Goal: Transaction & Acquisition: Purchase product/service

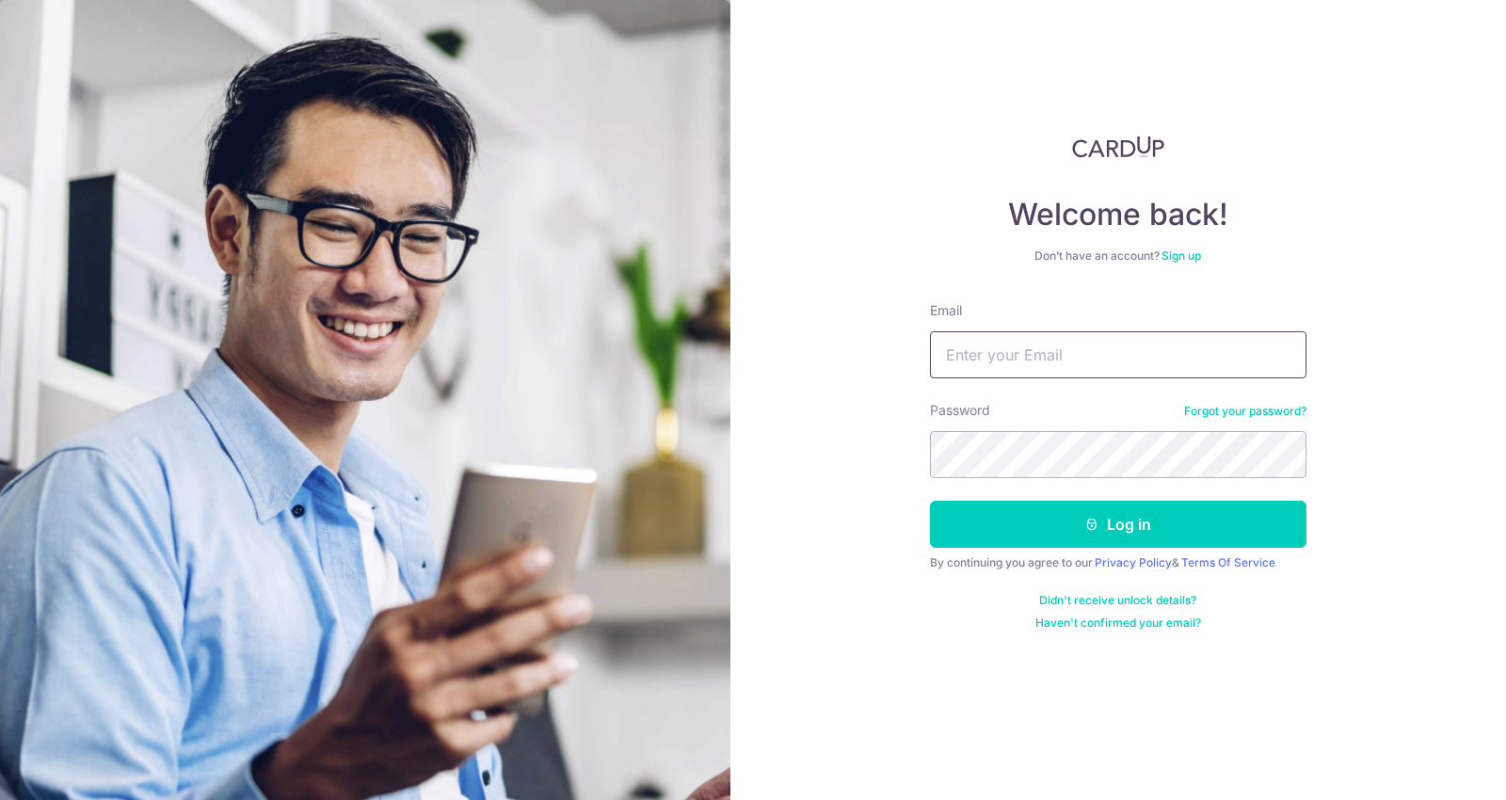
click at [989, 364] on input "Email" at bounding box center [1118, 354] width 376 height 47
type input "saturdayhousesg@gmail.com"
click at [930, 501] on button "Log in" at bounding box center [1118, 524] width 376 height 47
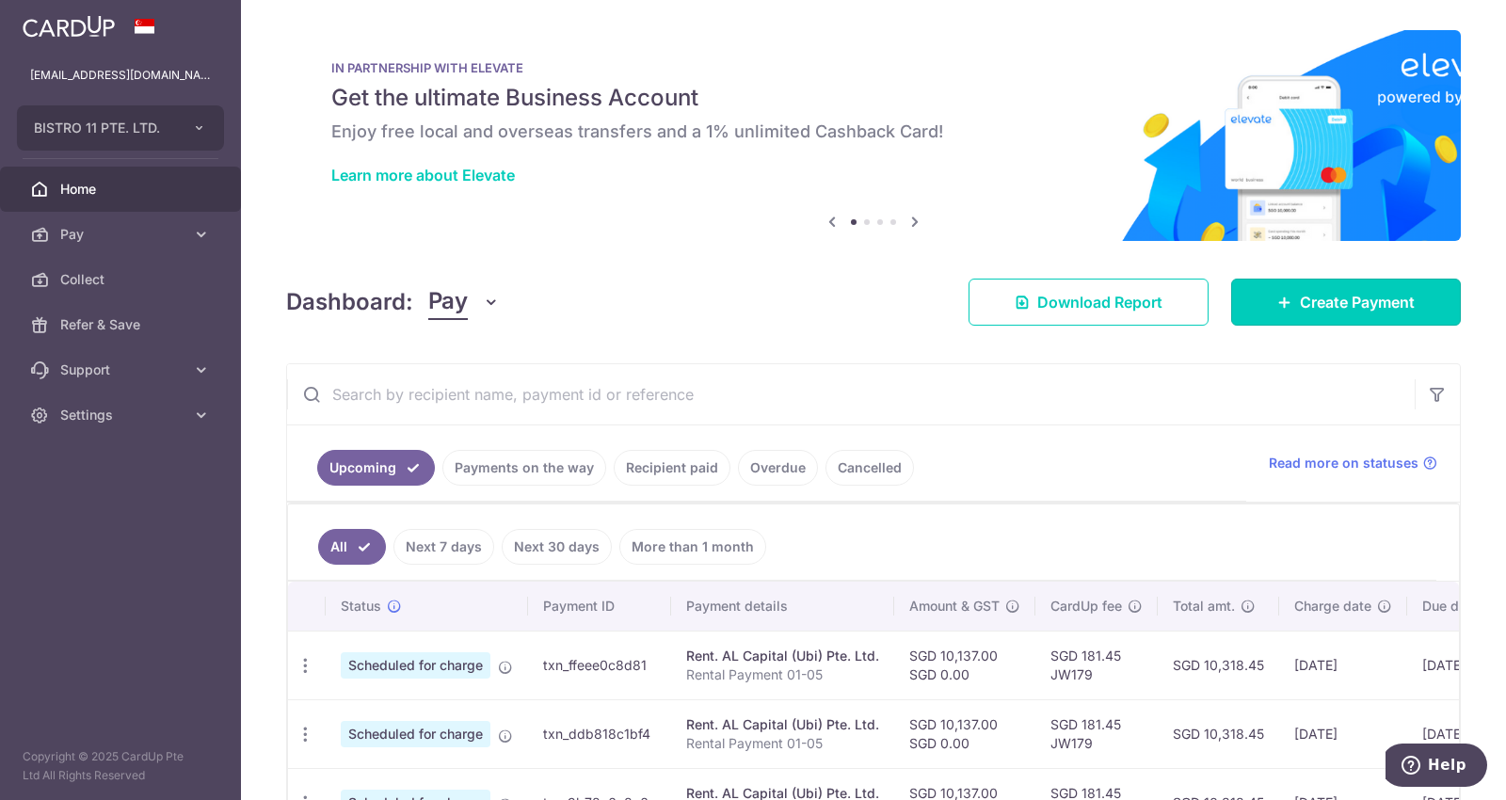
click at [1315, 300] on span "Create Payment" at bounding box center [1357, 302] width 115 height 23
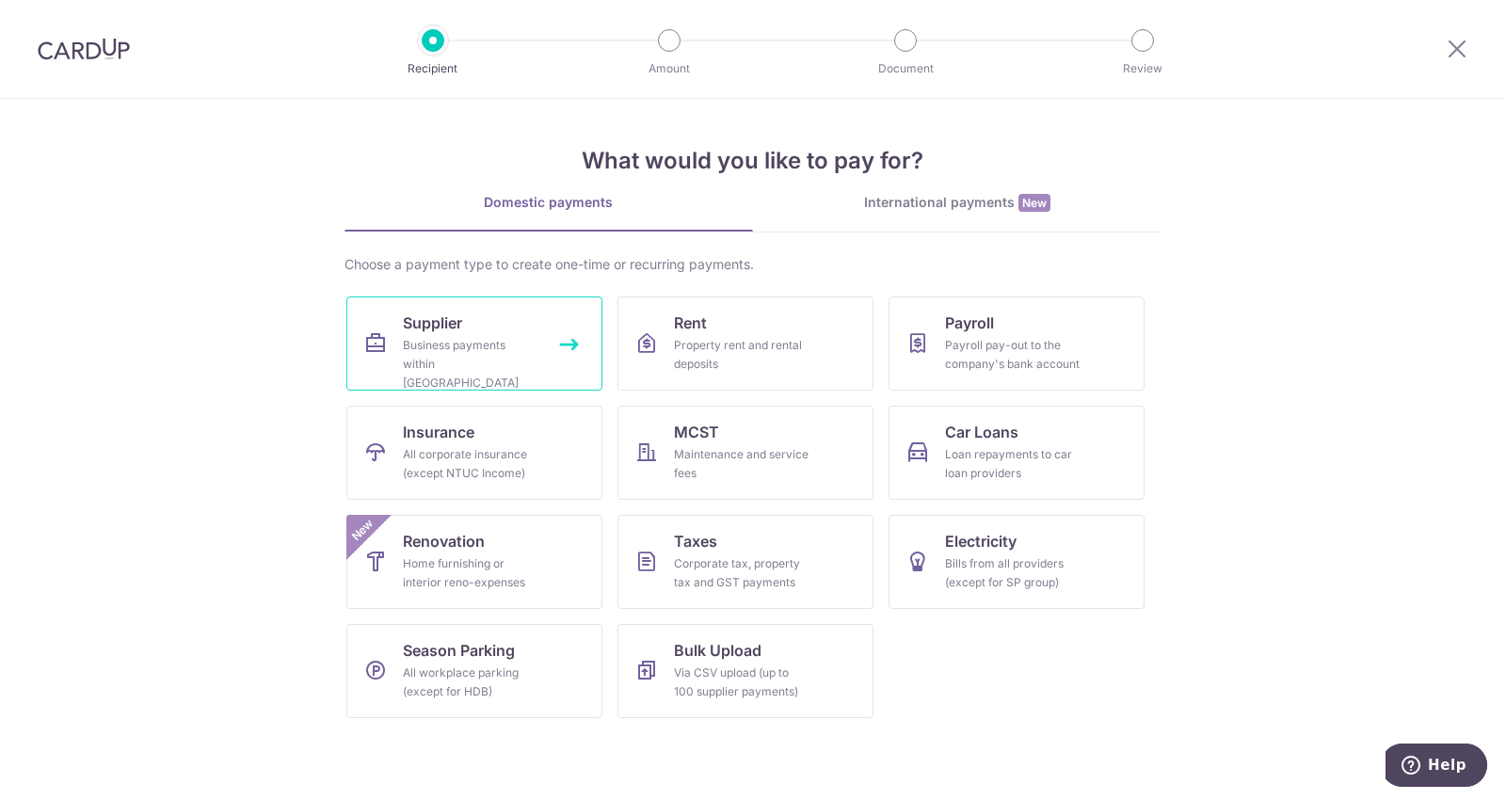
click at [472, 330] on link "Supplier Business payments within Singapore" at bounding box center [474, 343] width 256 height 94
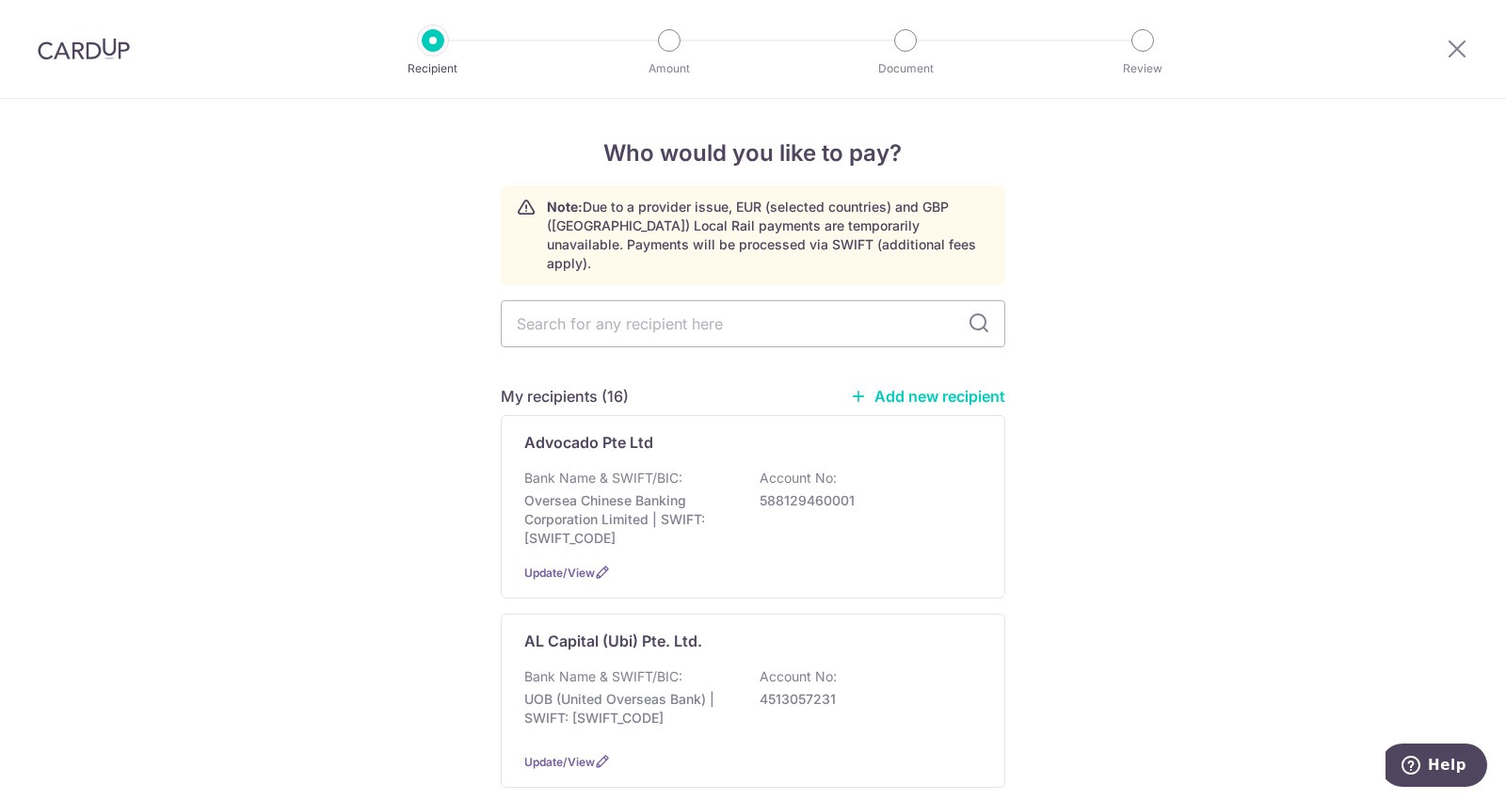
click at [597, 302] on input "text" at bounding box center [753, 323] width 504 height 47
type input "AL cap"
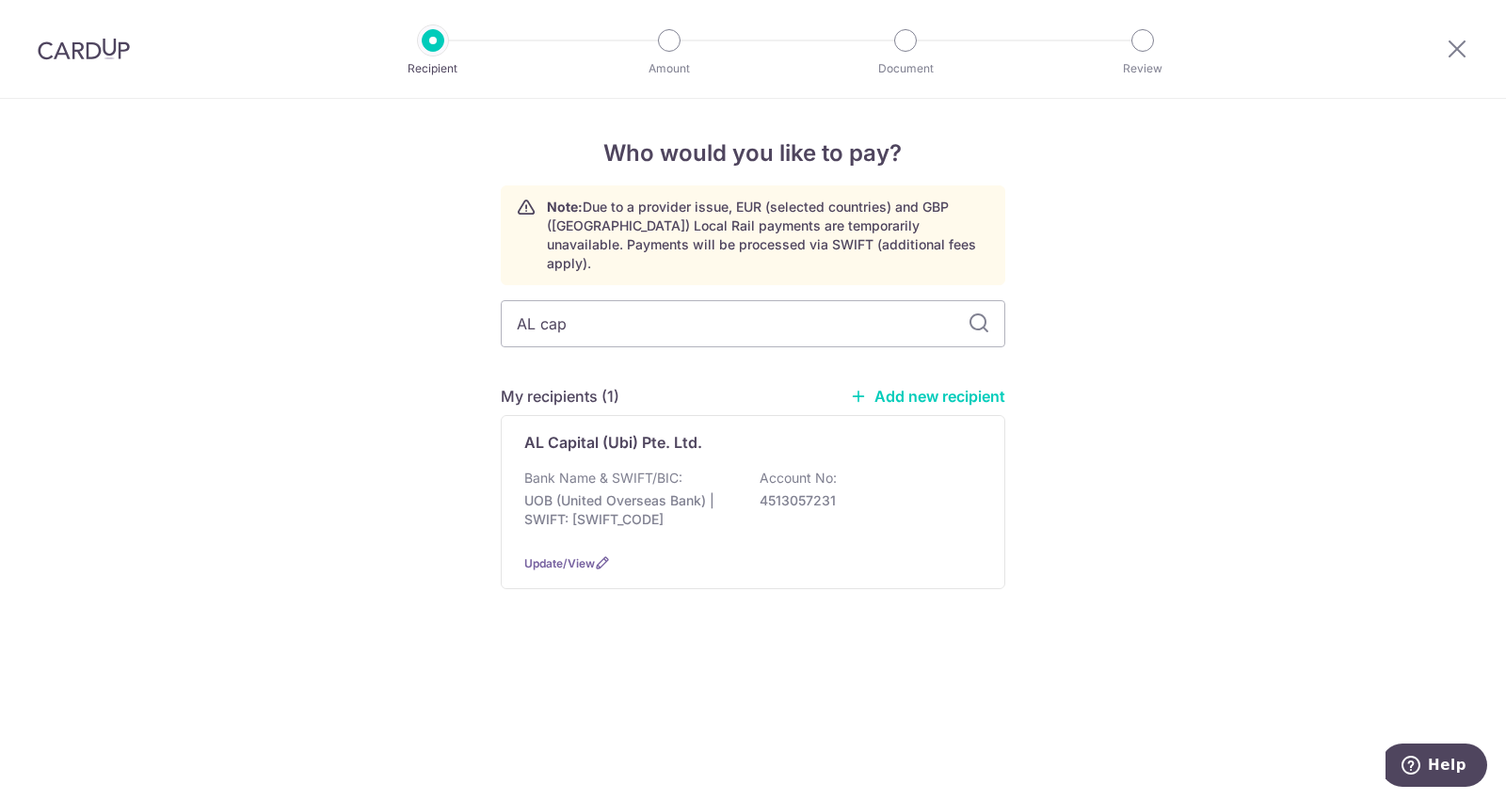
click at [612, 431] on p "AL Capital (Ubi) Pte. Ltd." at bounding box center [613, 442] width 178 height 23
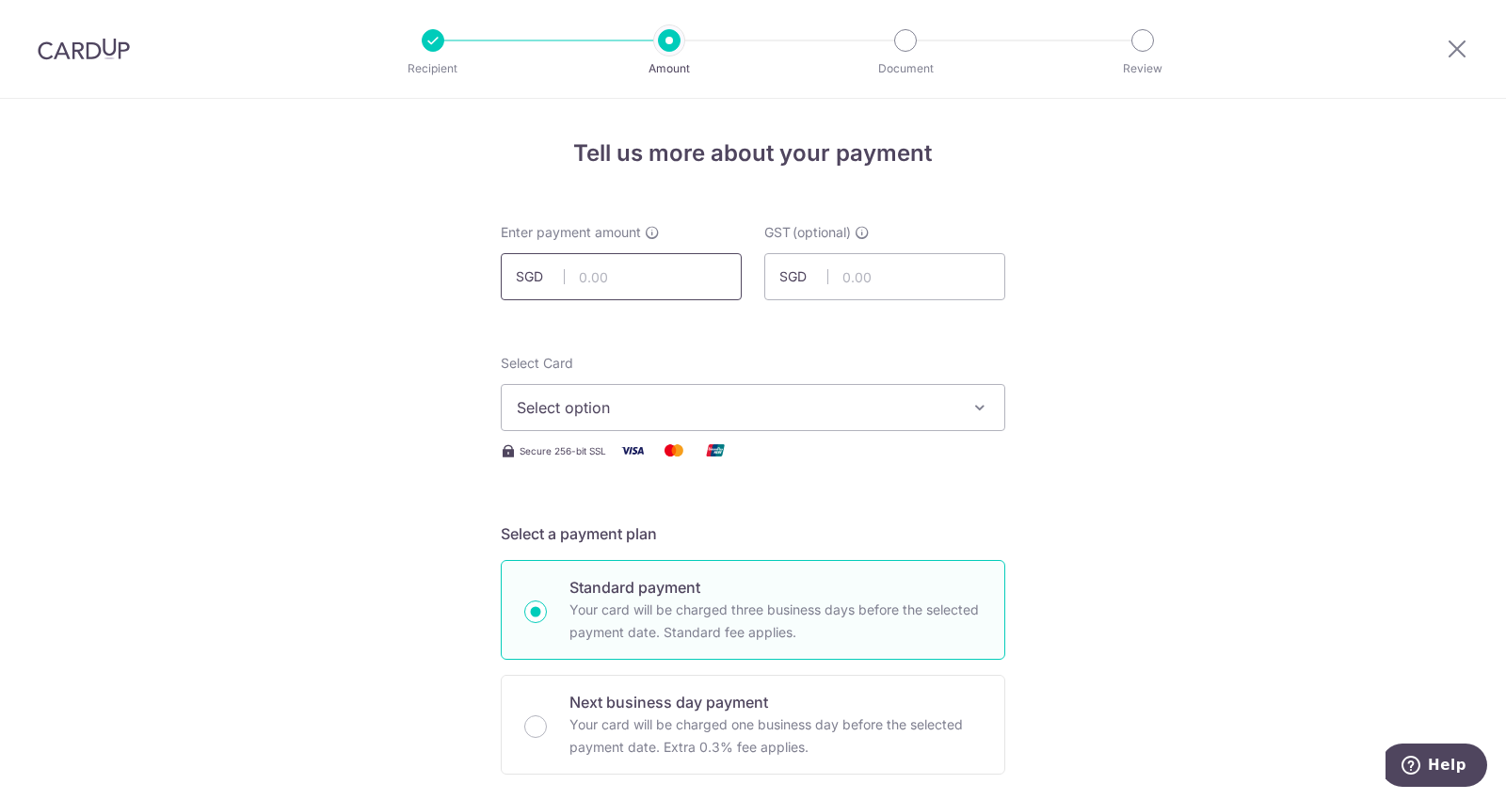
click at [653, 260] on input "text" at bounding box center [621, 276] width 241 height 47
type input "2,602.95"
click at [644, 419] on button "Select option" at bounding box center [753, 407] width 504 height 47
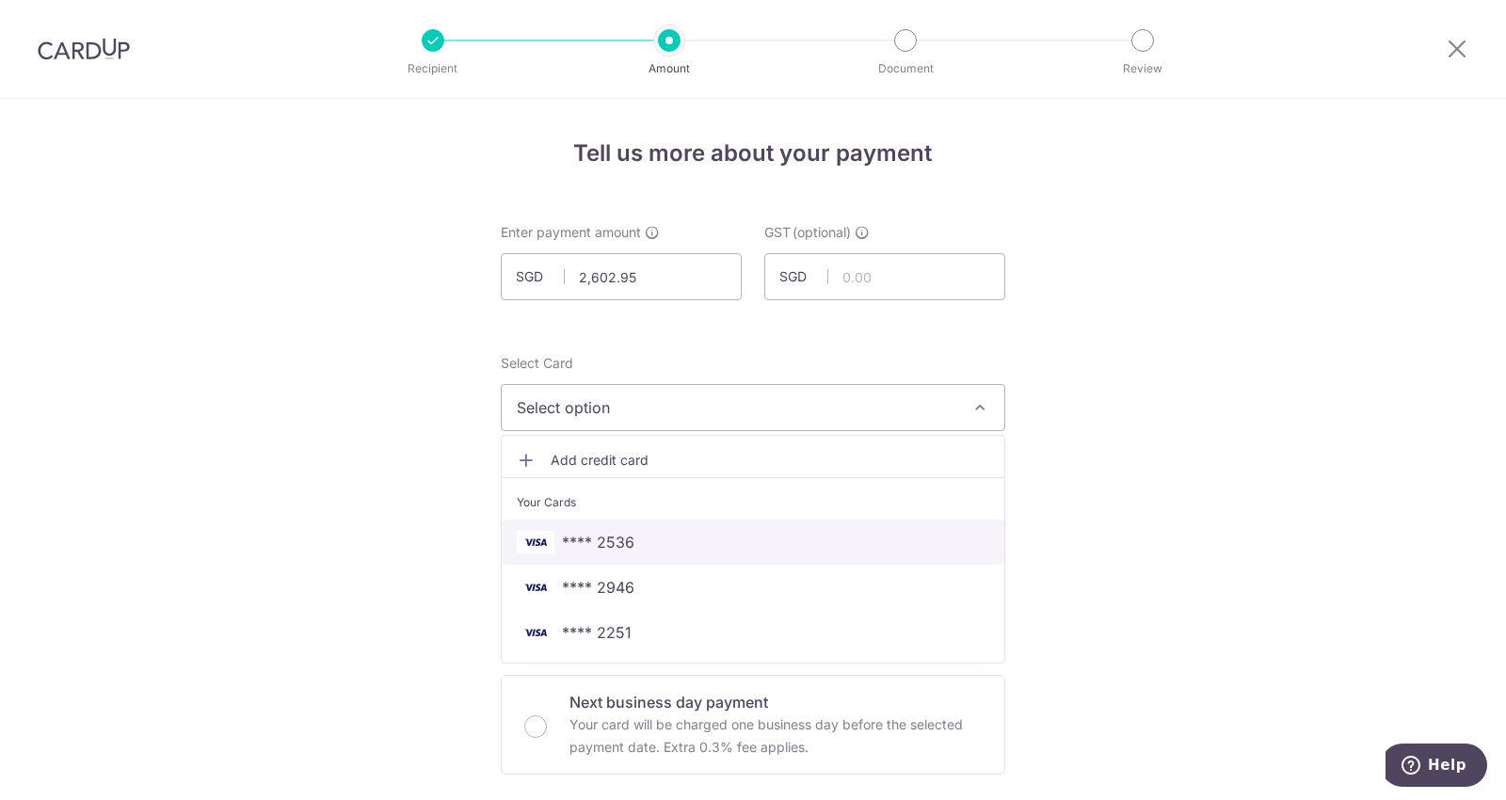
click at [623, 546] on span "**** 2536" at bounding box center [598, 542] width 72 height 23
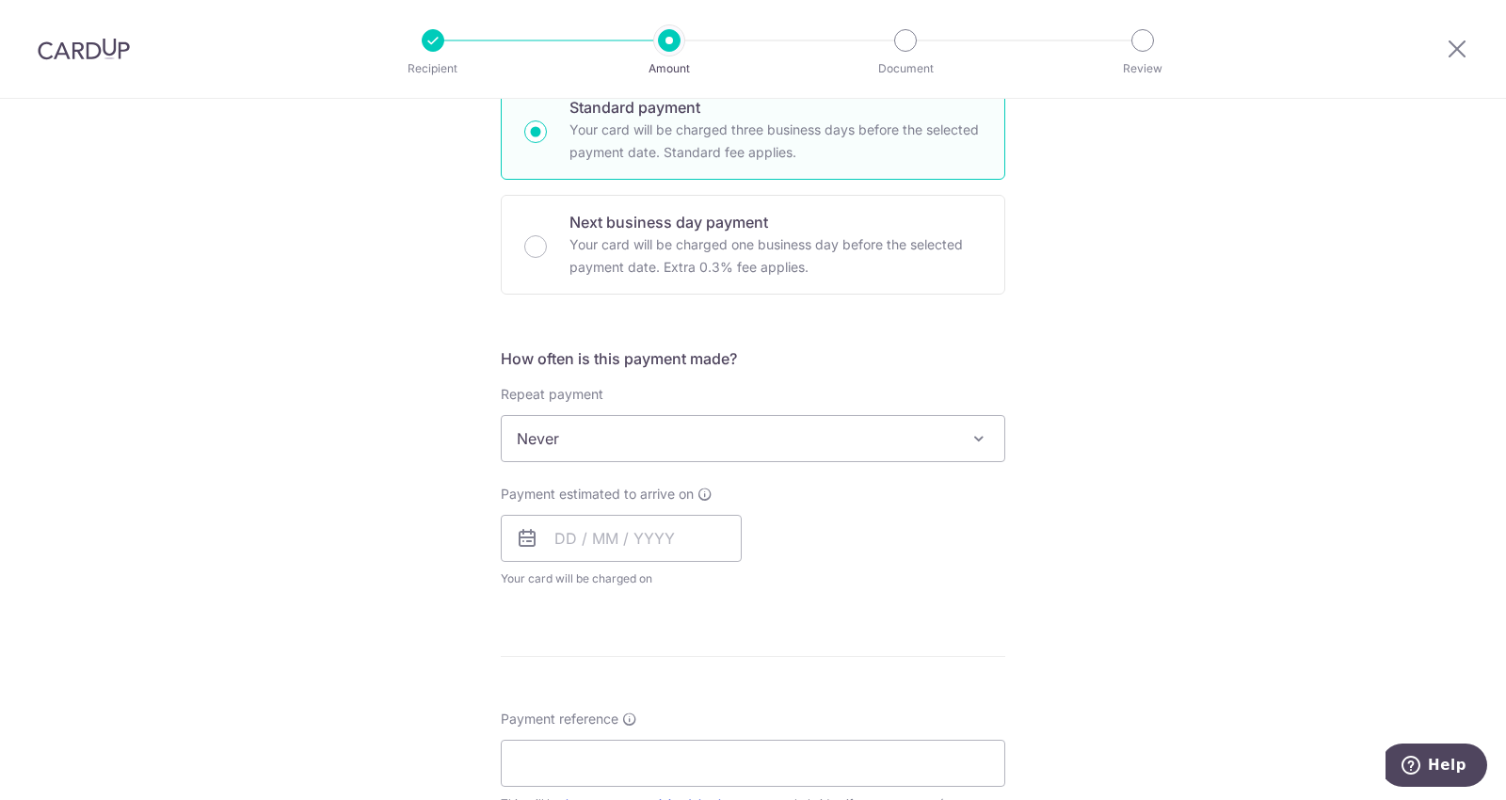
scroll to position [481, 0]
click at [564, 540] on input "text" at bounding box center [621, 537] width 241 height 47
click at [686, 707] on link "11" at bounding box center [690, 709] width 30 height 30
type input "11/09/2025"
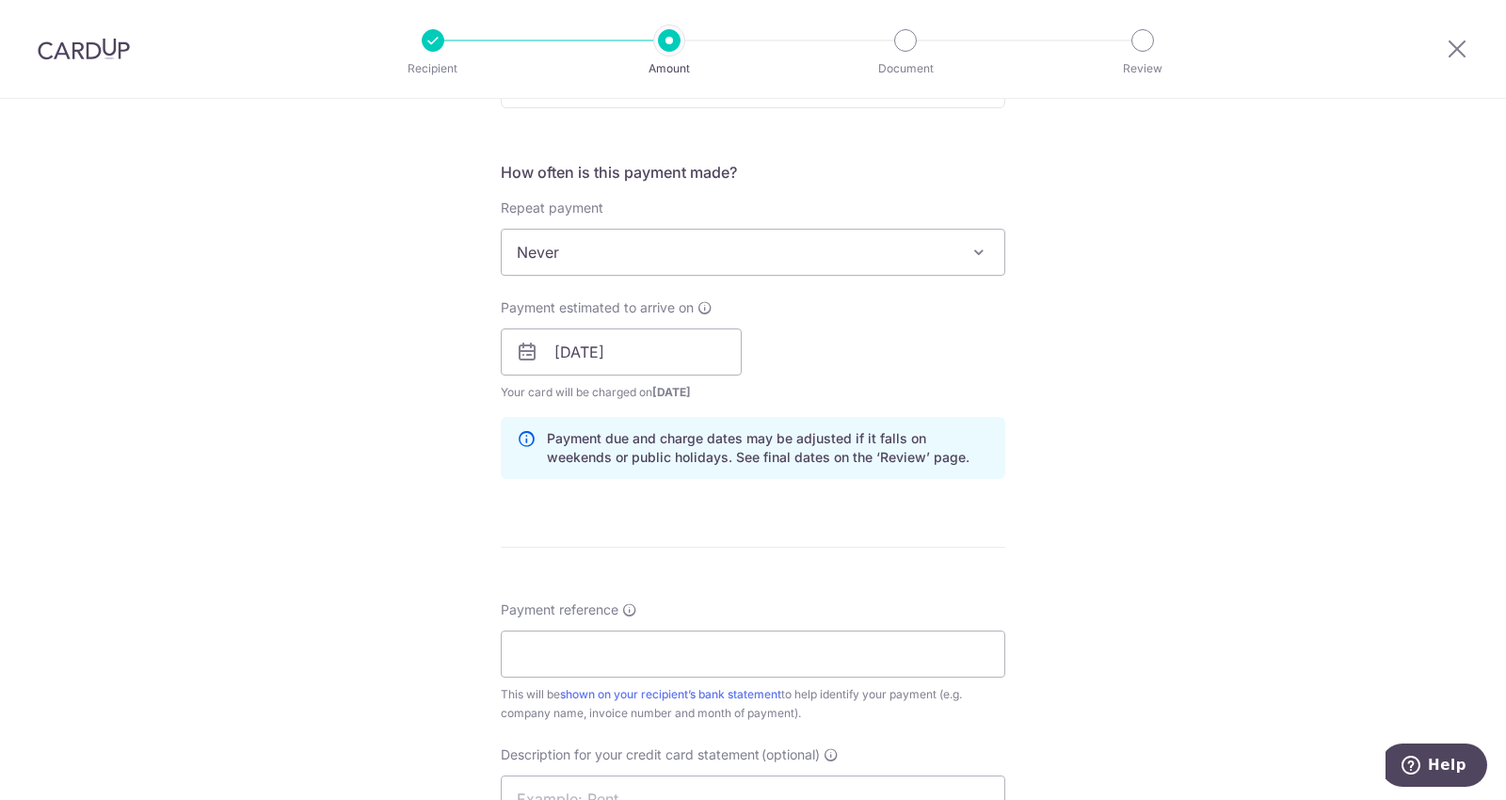
scroll to position [814, 0]
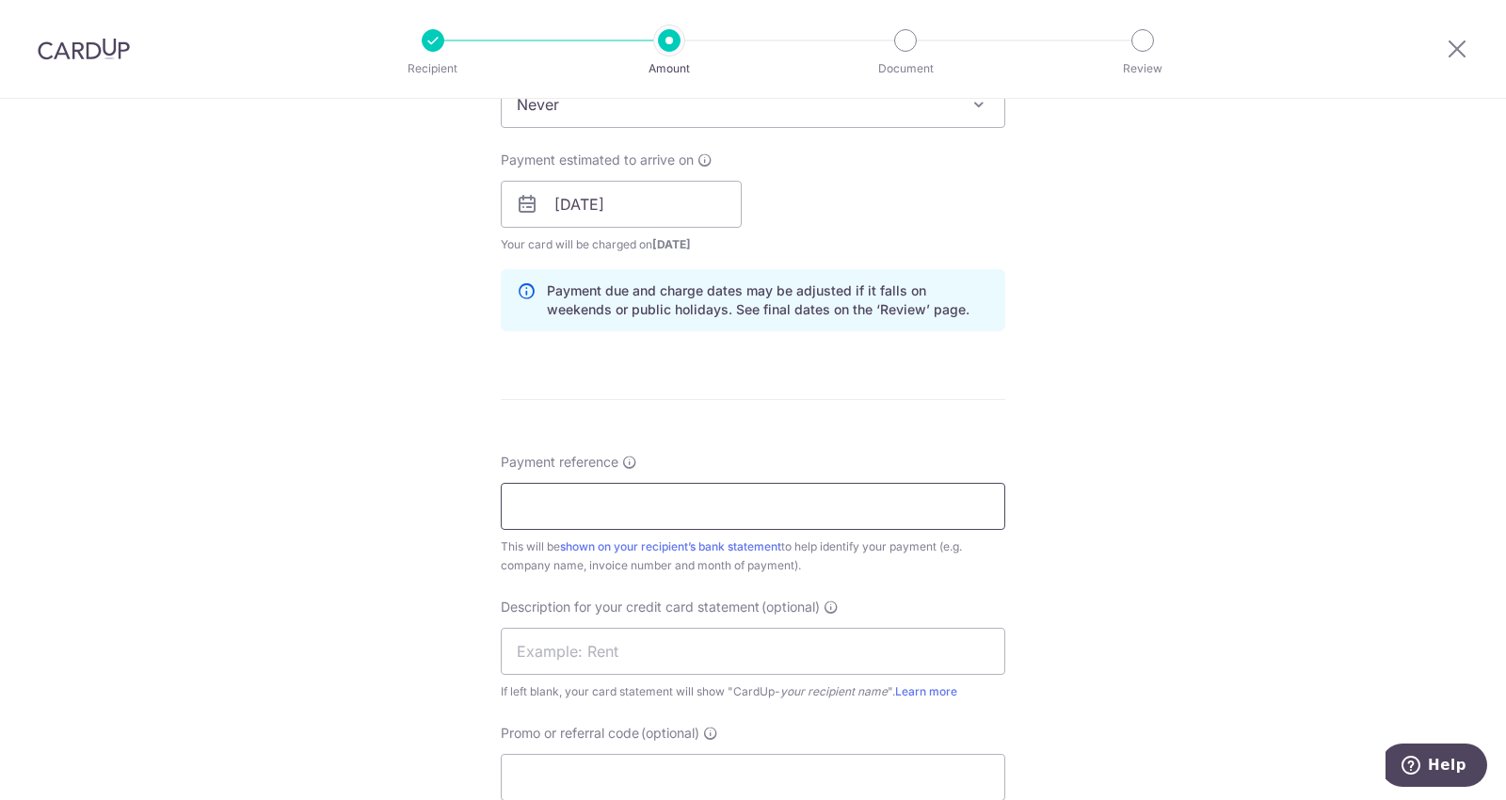
click at [565, 507] on input "Payment reference" at bounding box center [753, 506] width 504 height 47
paste input "ACU002073"
type input "ACU002073"
paste input "ACU002073"
click at [574, 642] on input "ACU002073" at bounding box center [753, 651] width 504 height 47
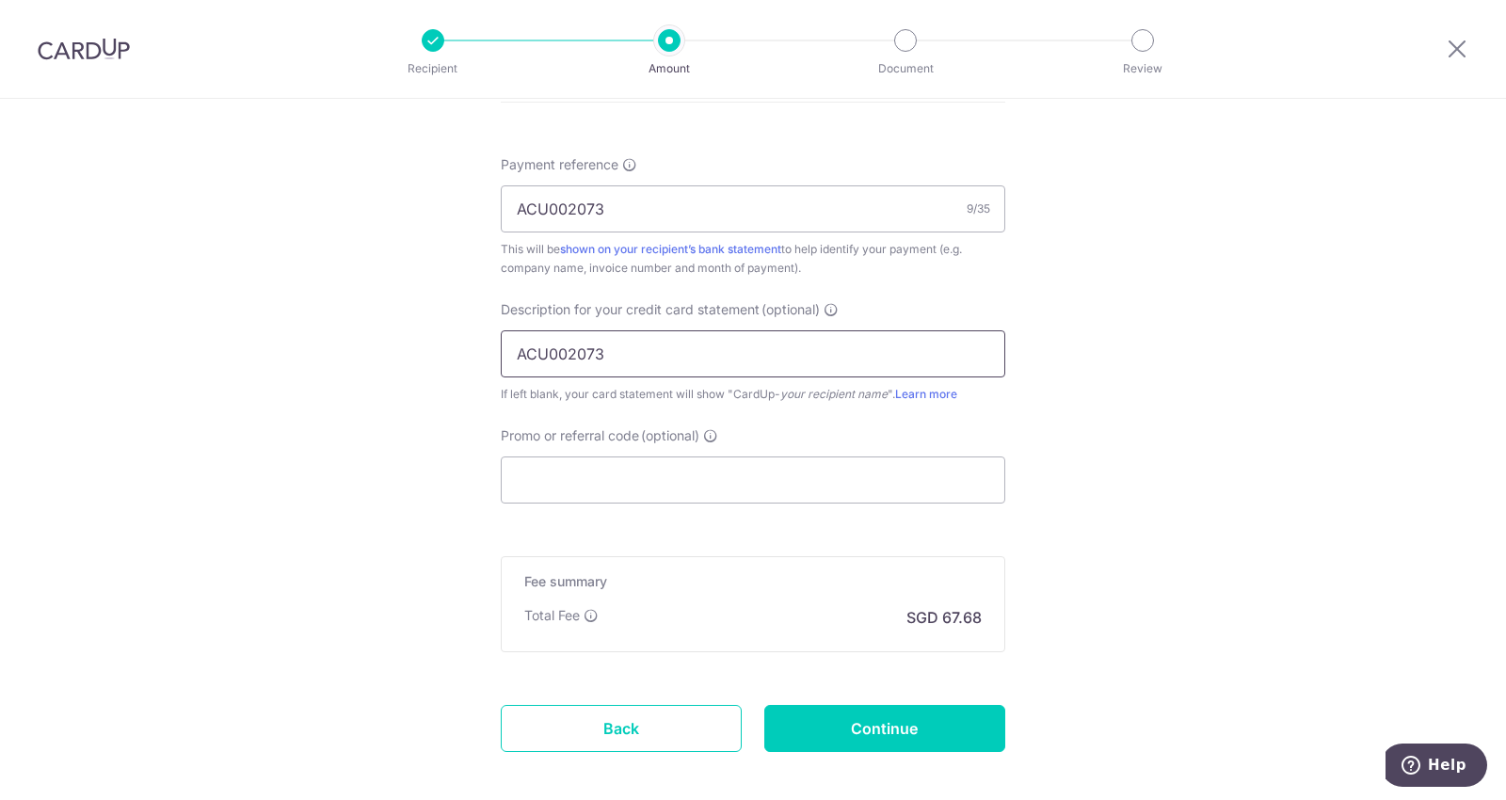
scroll to position [1112, 0]
type input "ACU002073"
click at [598, 478] on input "Promo or referral code (optional)" at bounding box center [753, 479] width 504 height 47
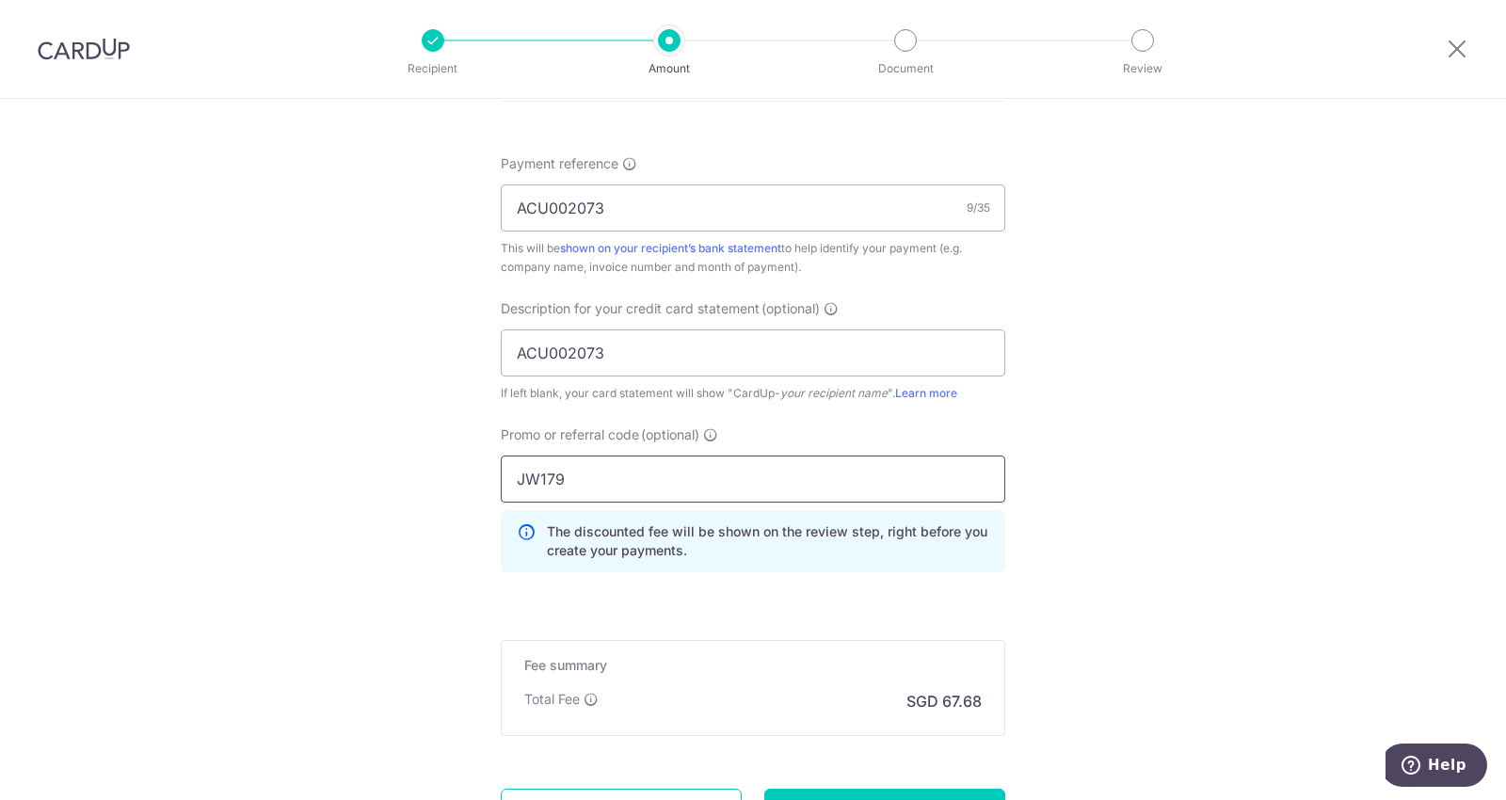
scroll to position [1285, 0]
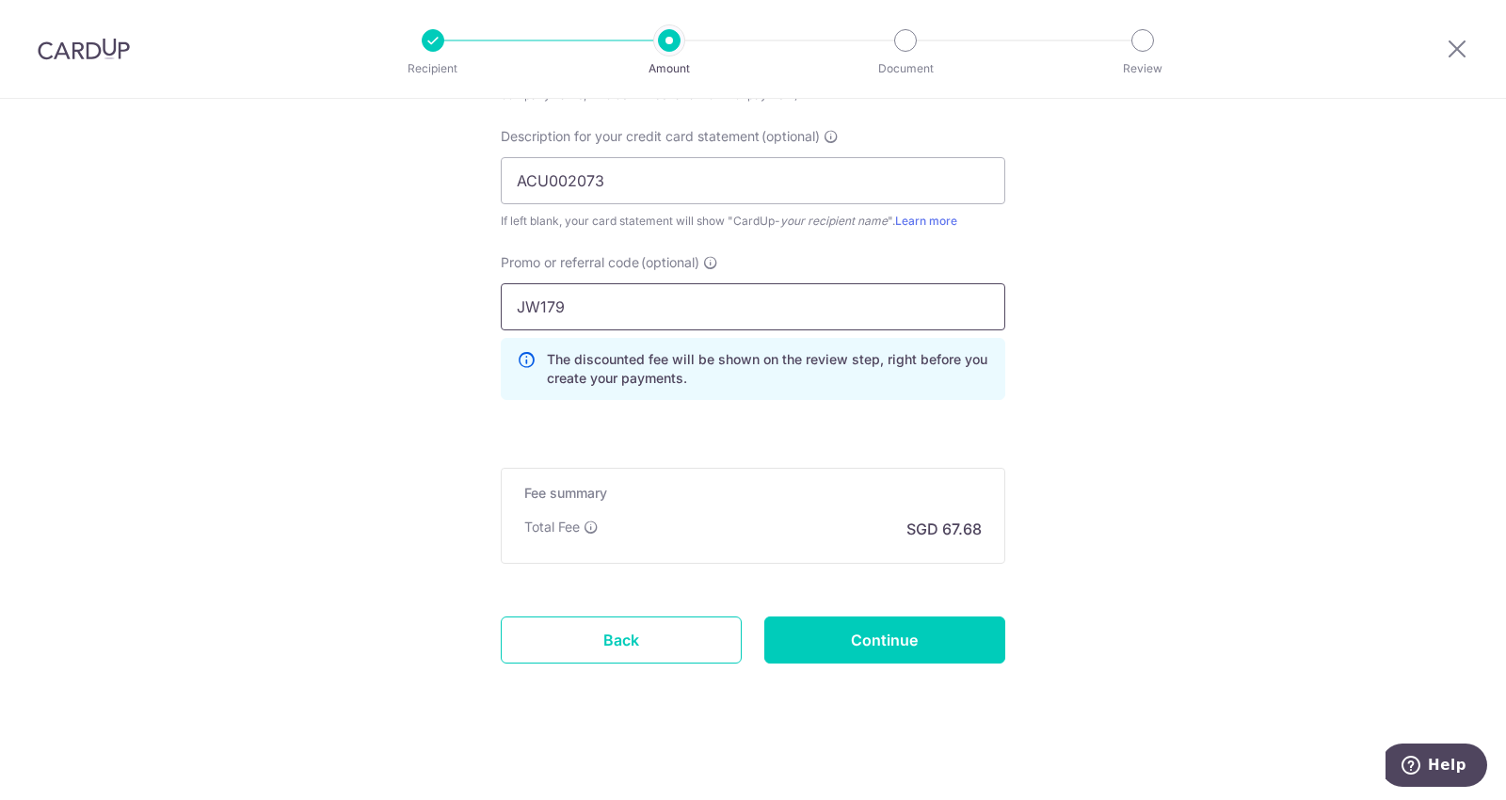
type input "JW179"
click at [819, 656] on input "Continue" at bounding box center [884, 639] width 241 height 47
type input "Create Schedule"
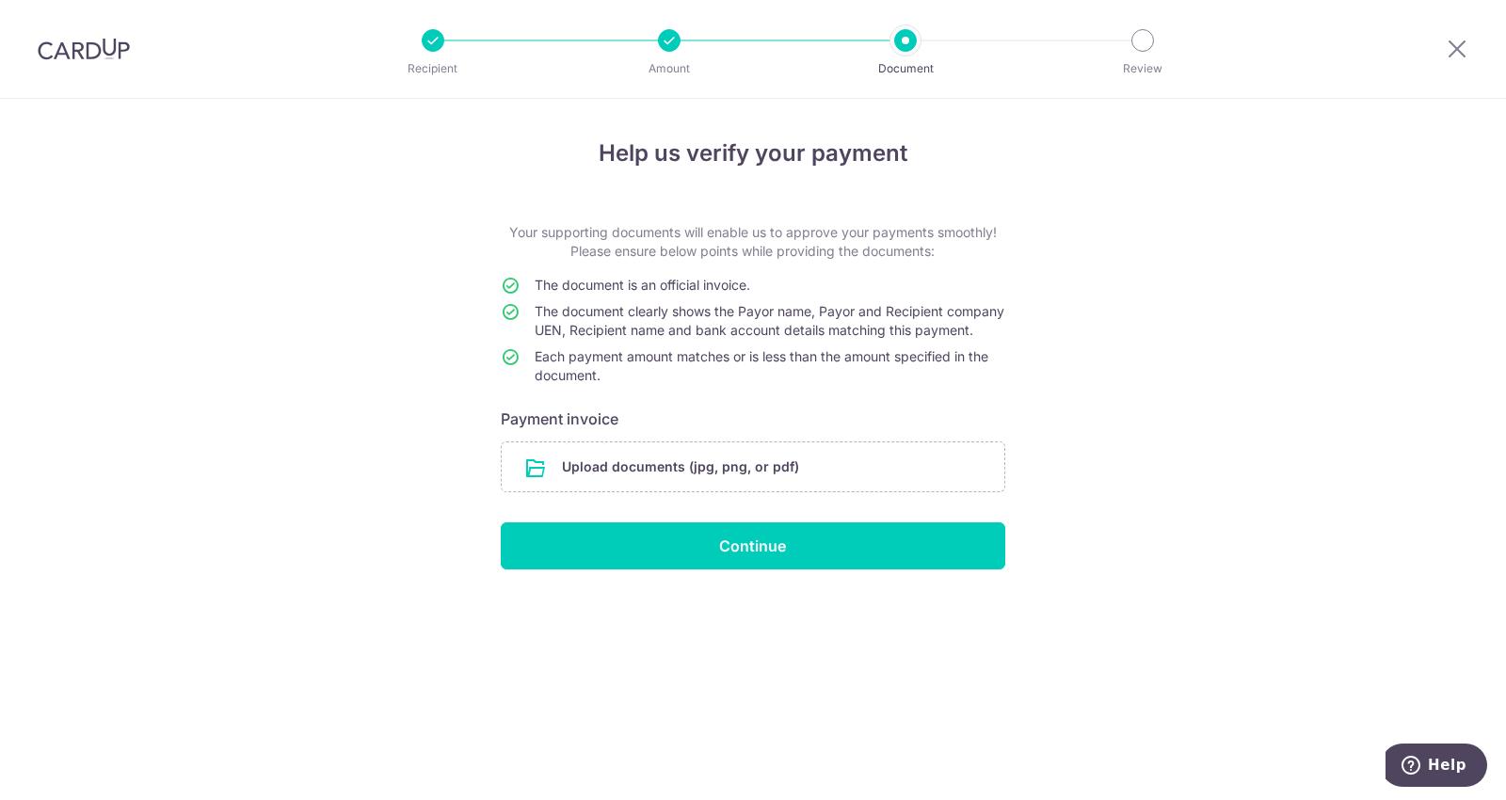
click at [622, 486] on input "file" at bounding box center [753, 466] width 503 height 49
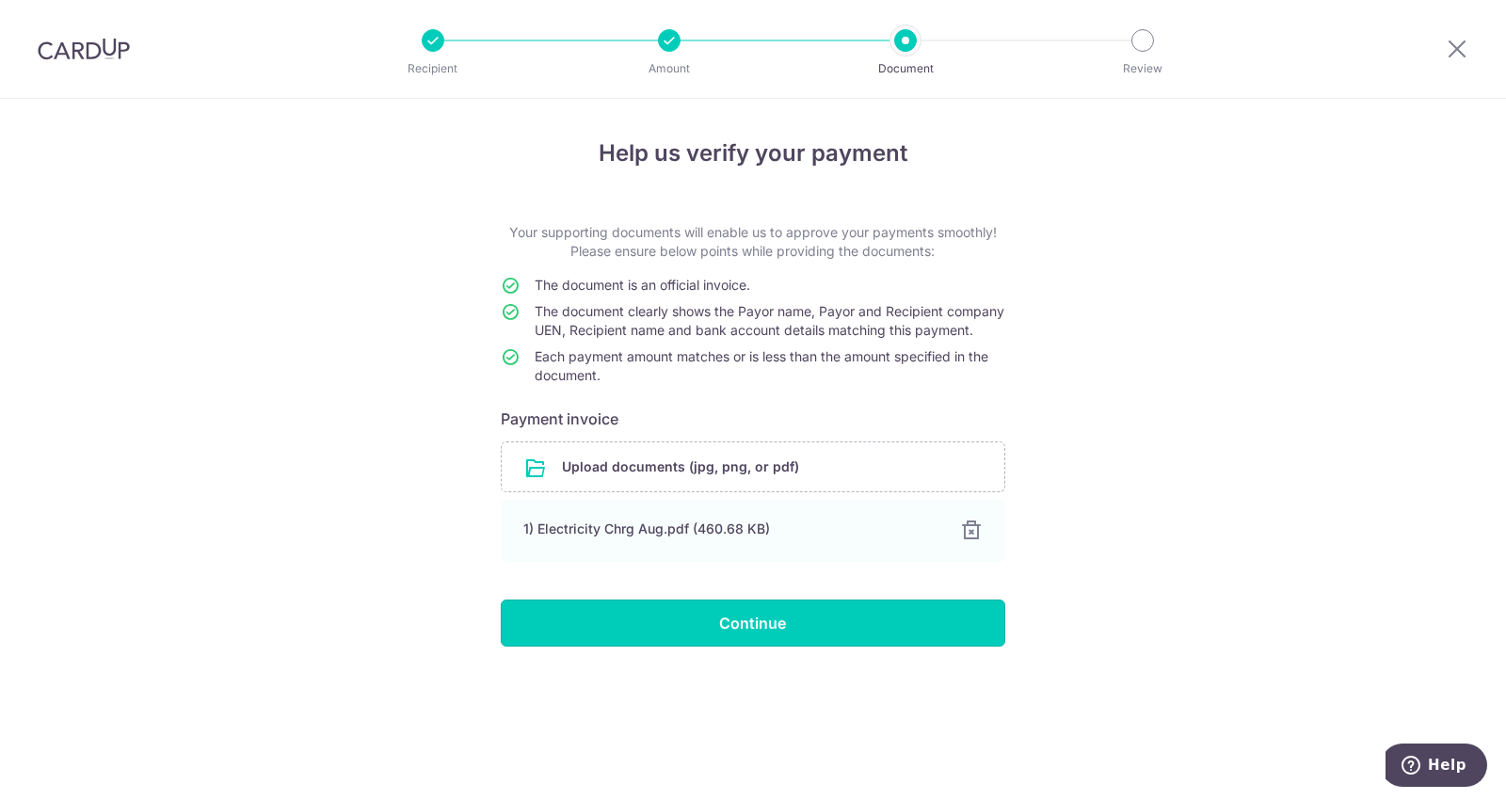
click at [777, 647] on input "Continue" at bounding box center [753, 623] width 504 height 47
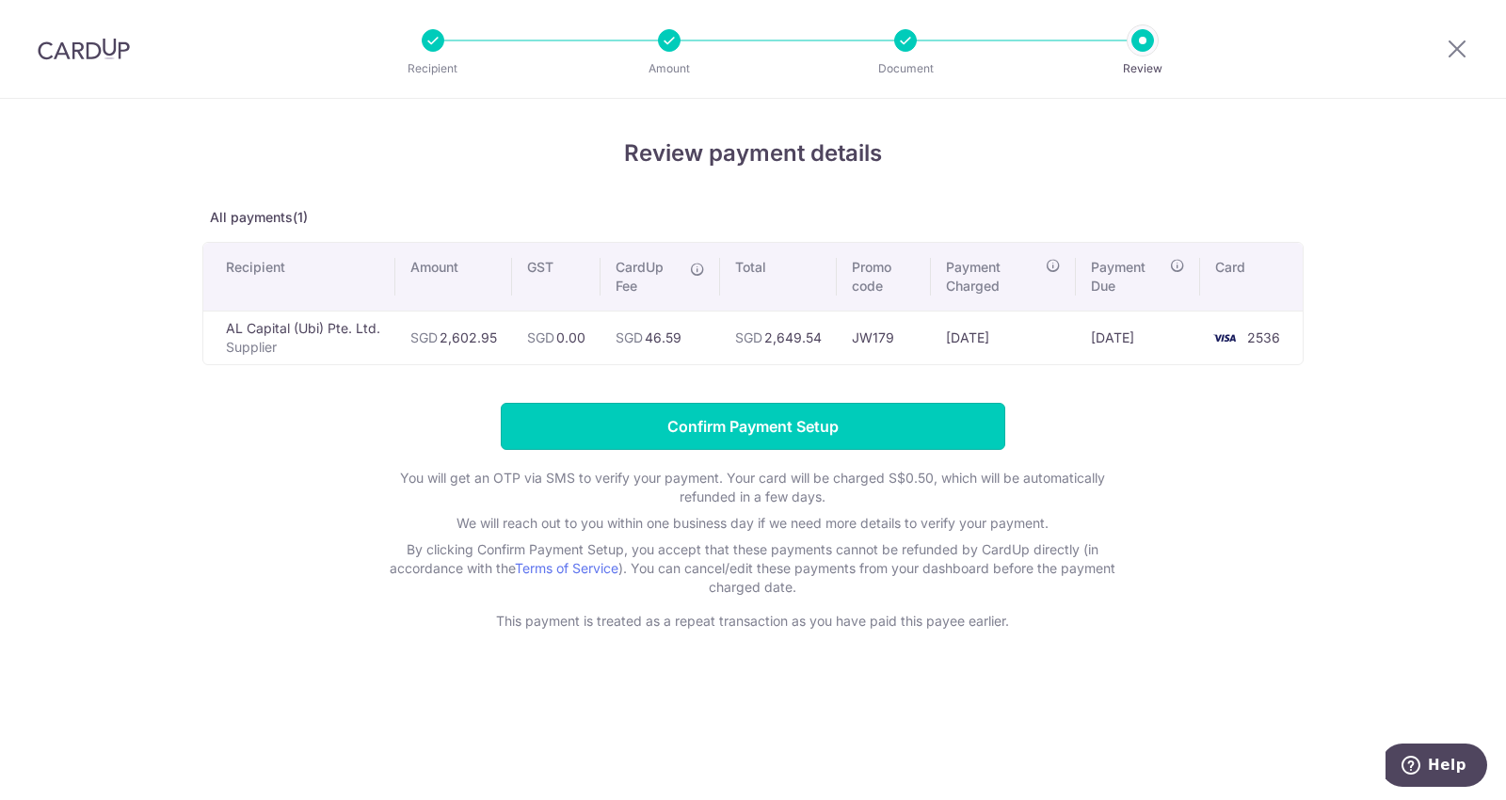
click at [728, 417] on input "Confirm Payment Setup" at bounding box center [753, 426] width 504 height 47
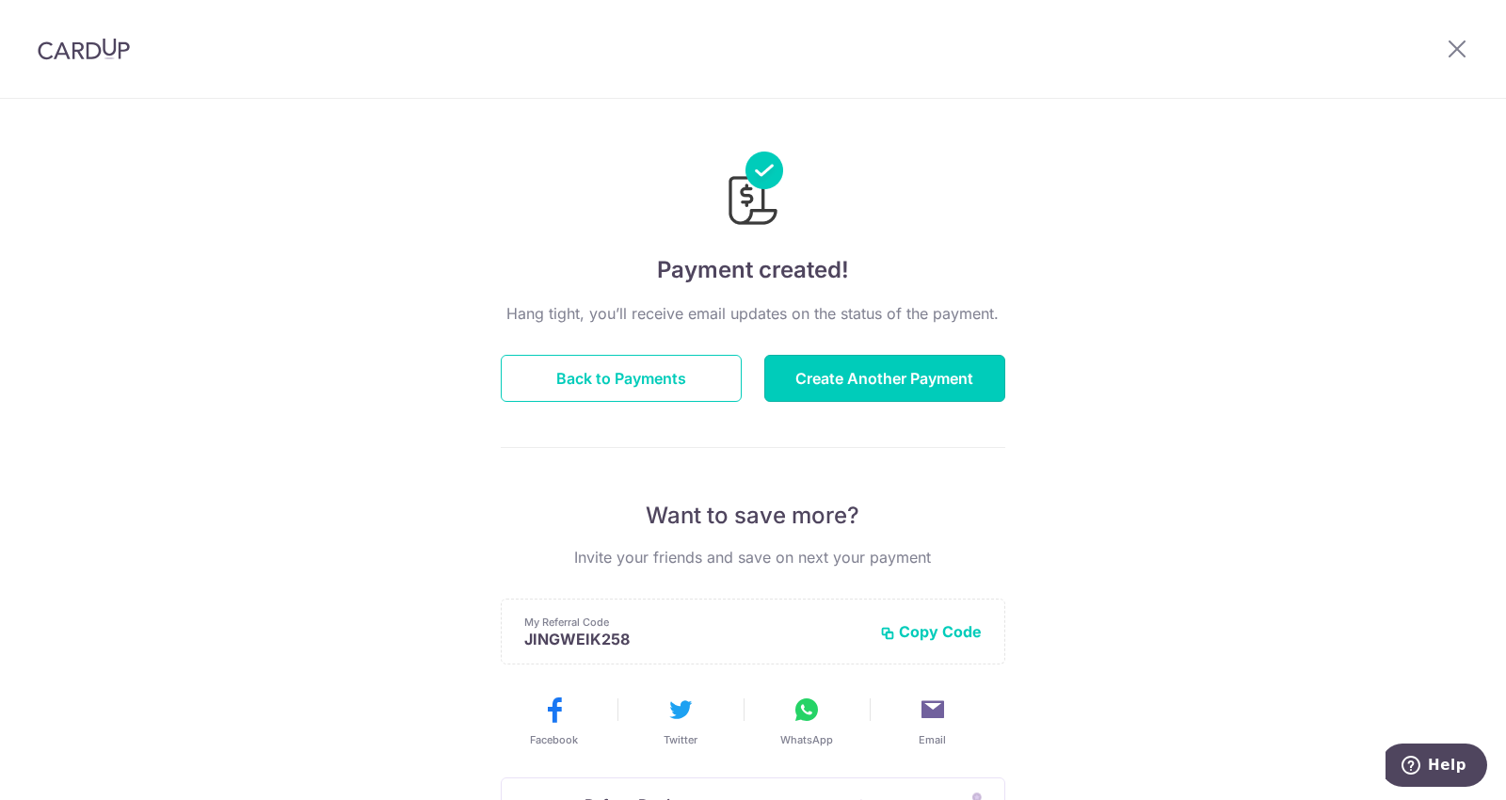
click at [879, 368] on button "Create Another Payment" at bounding box center [884, 378] width 241 height 47
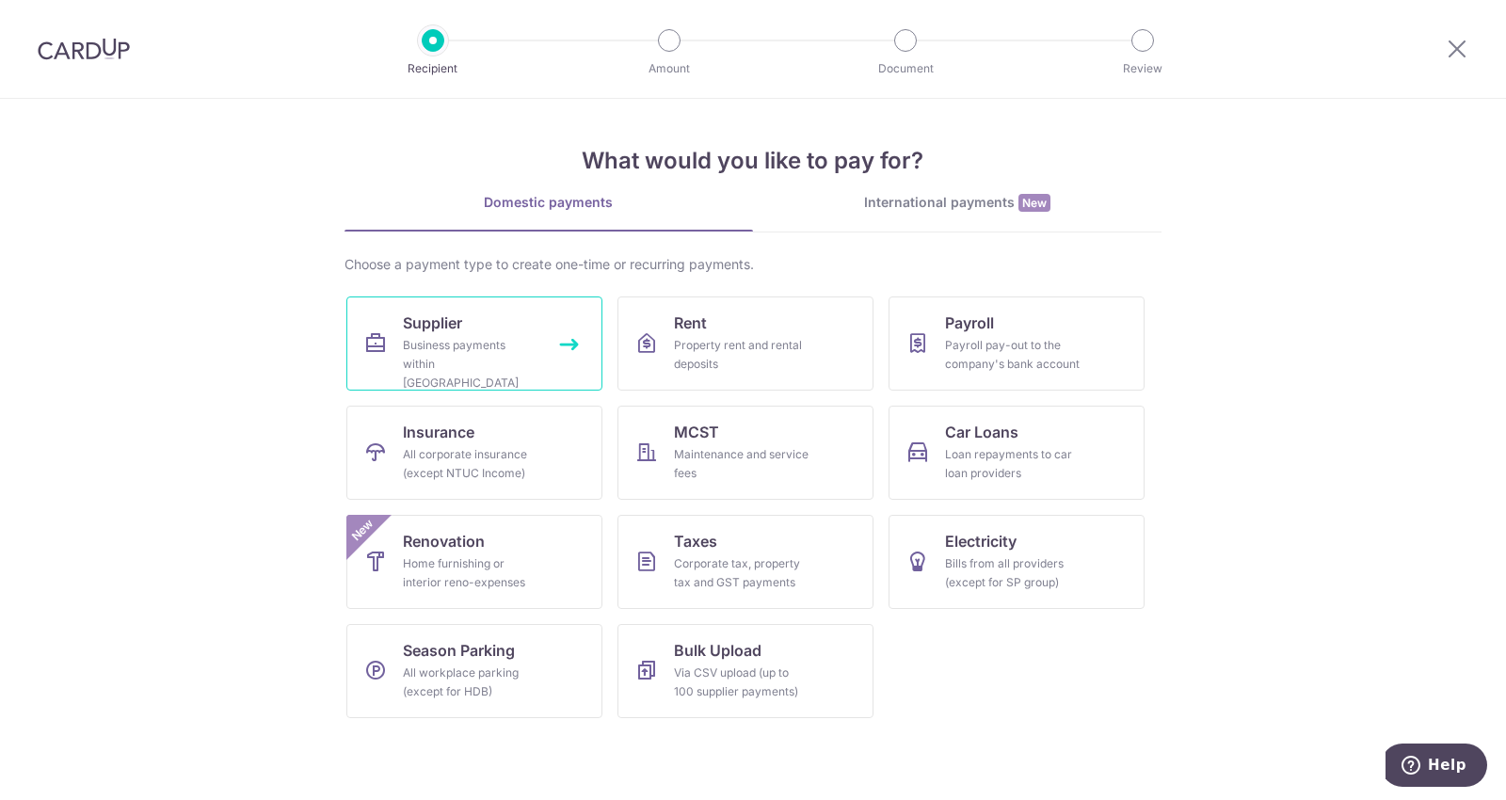
click at [434, 334] on link "Supplier Business payments within Singapore" at bounding box center [474, 343] width 256 height 94
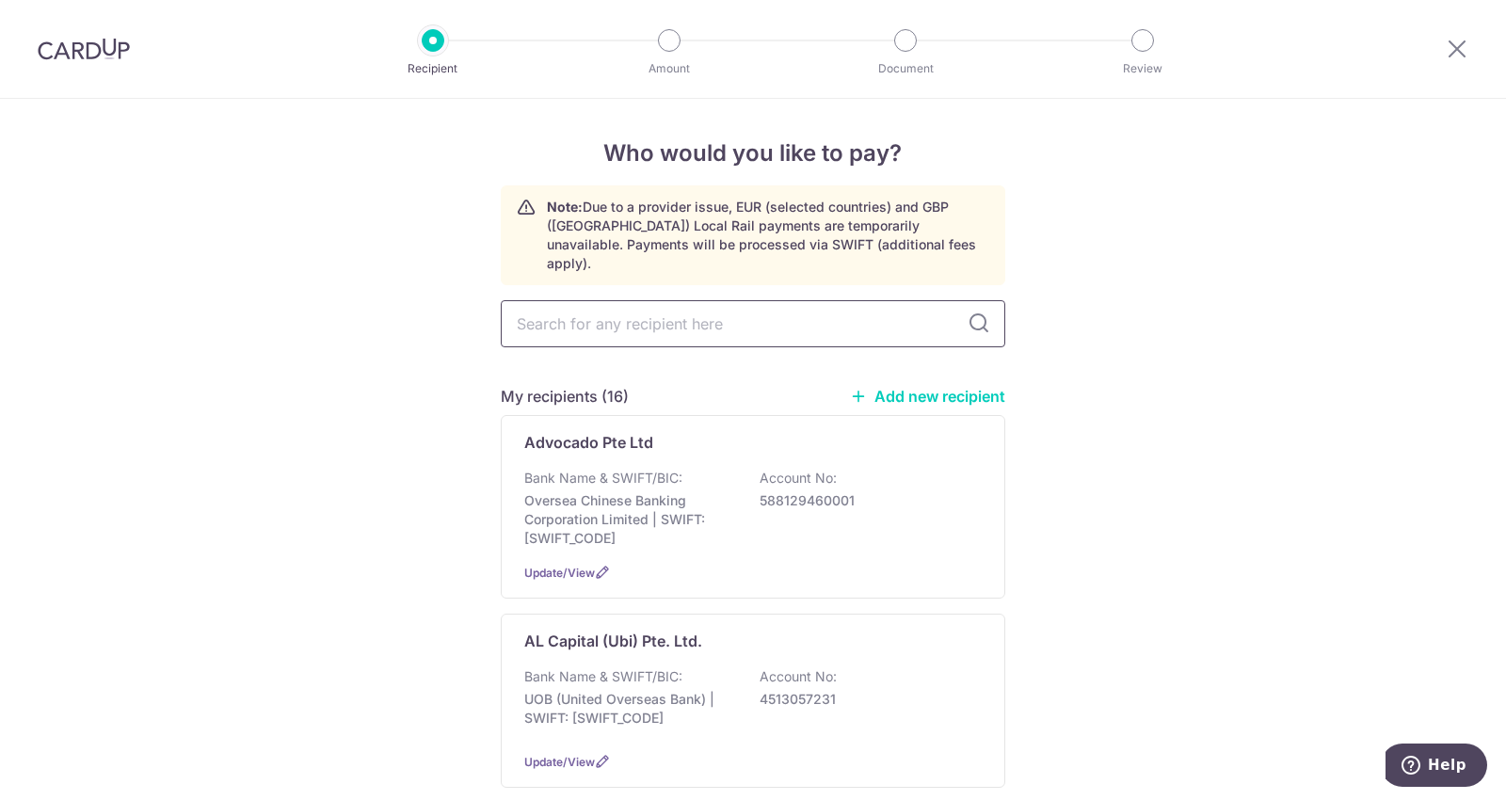
click at [655, 303] on input "text" at bounding box center [753, 323] width 504 height 47
type input "al ca"
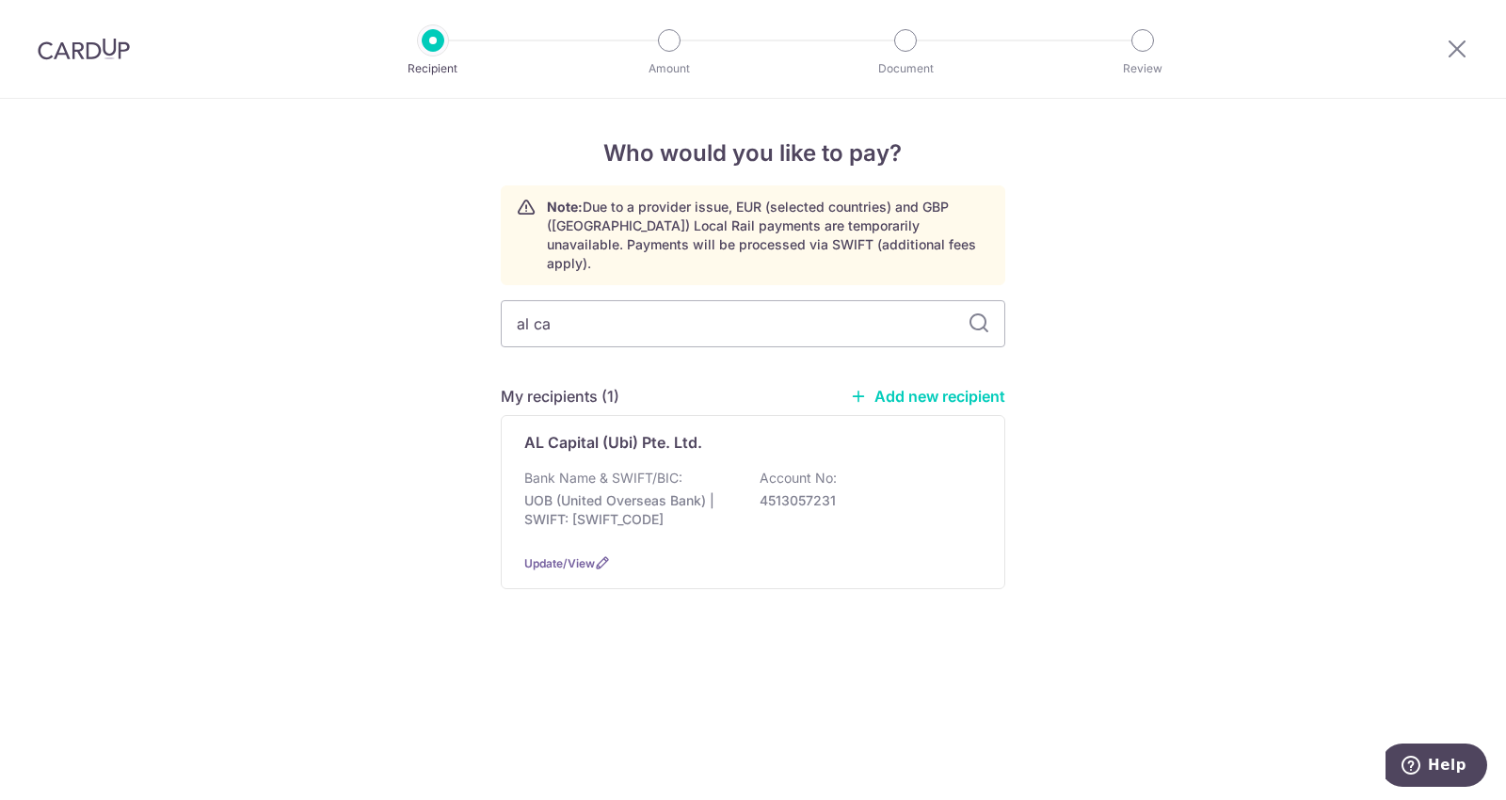
click at [606, 431] on p "AL Capital (Ubi) Pte. Ltd." at bounding box center [613, 442] width 178 height 23
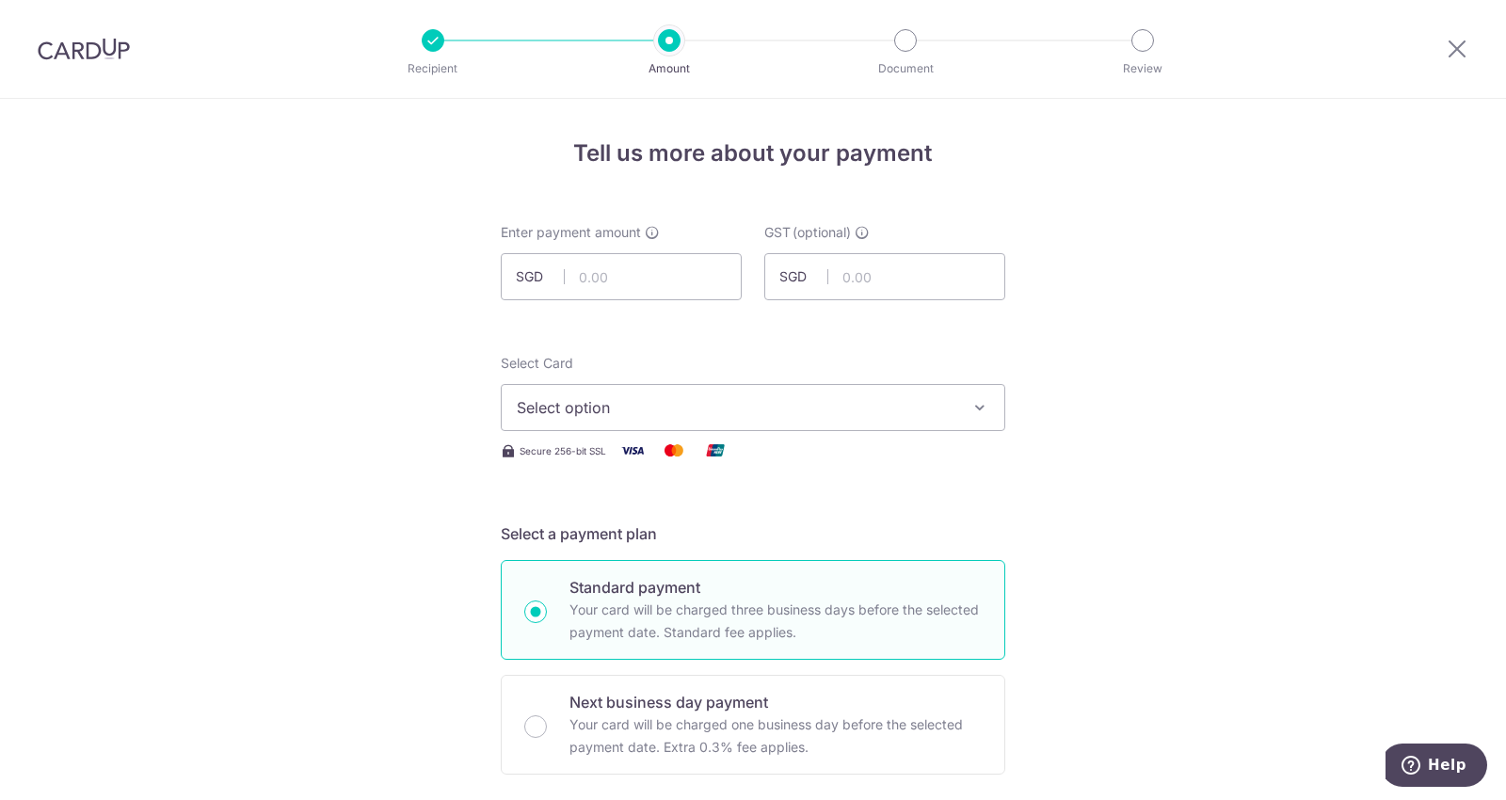
click at [611, 280] on input "text" at bounding box center [621, 276] width 241 height 47
type input "1,144.50"
click at [689, 408] on span "Select option" at bounding box center [736, 407] width 439 height 23
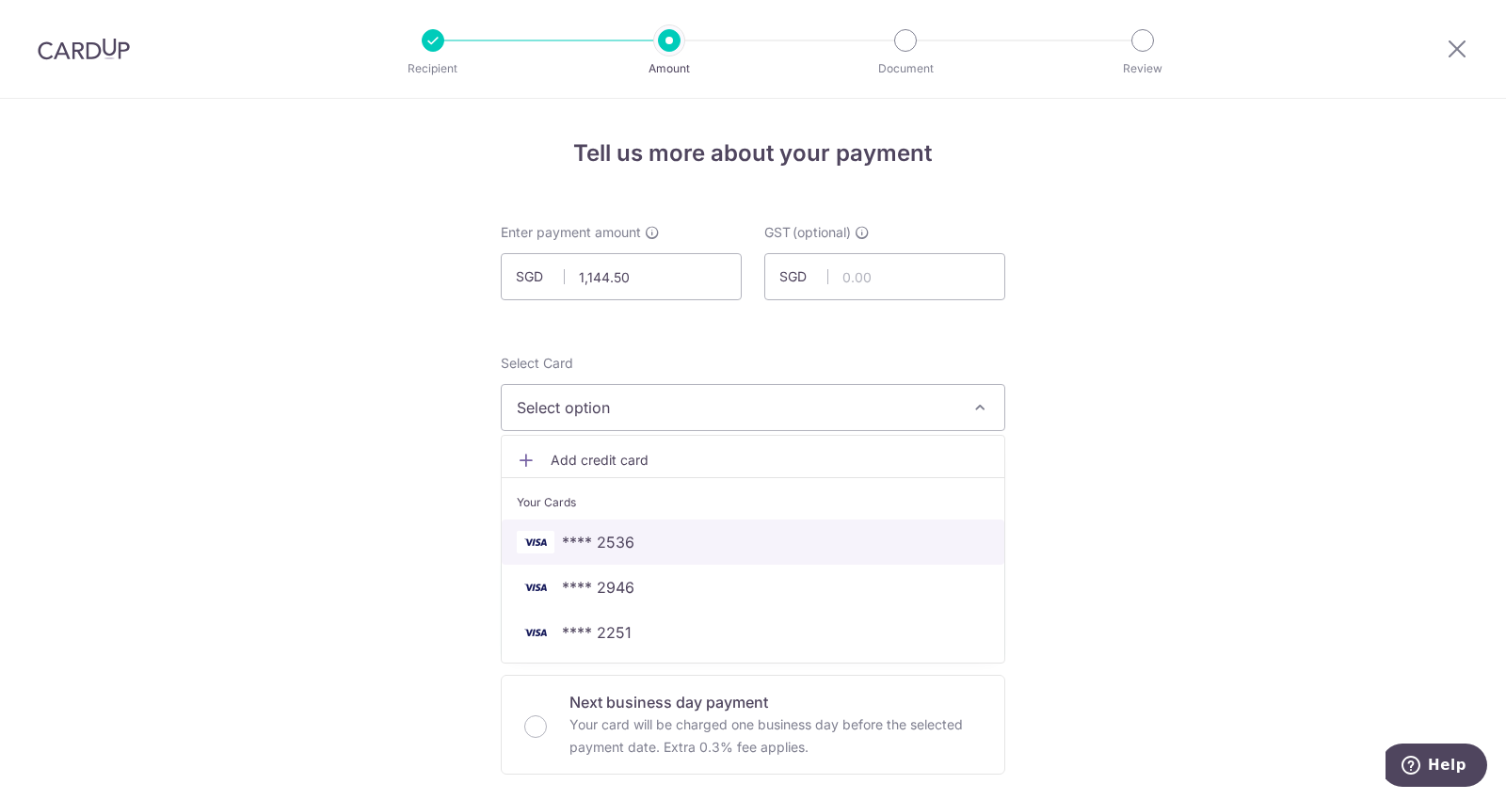
click at [648, 537] on span "**** 2536" at bounding box center [753, 542] width 472 height 23
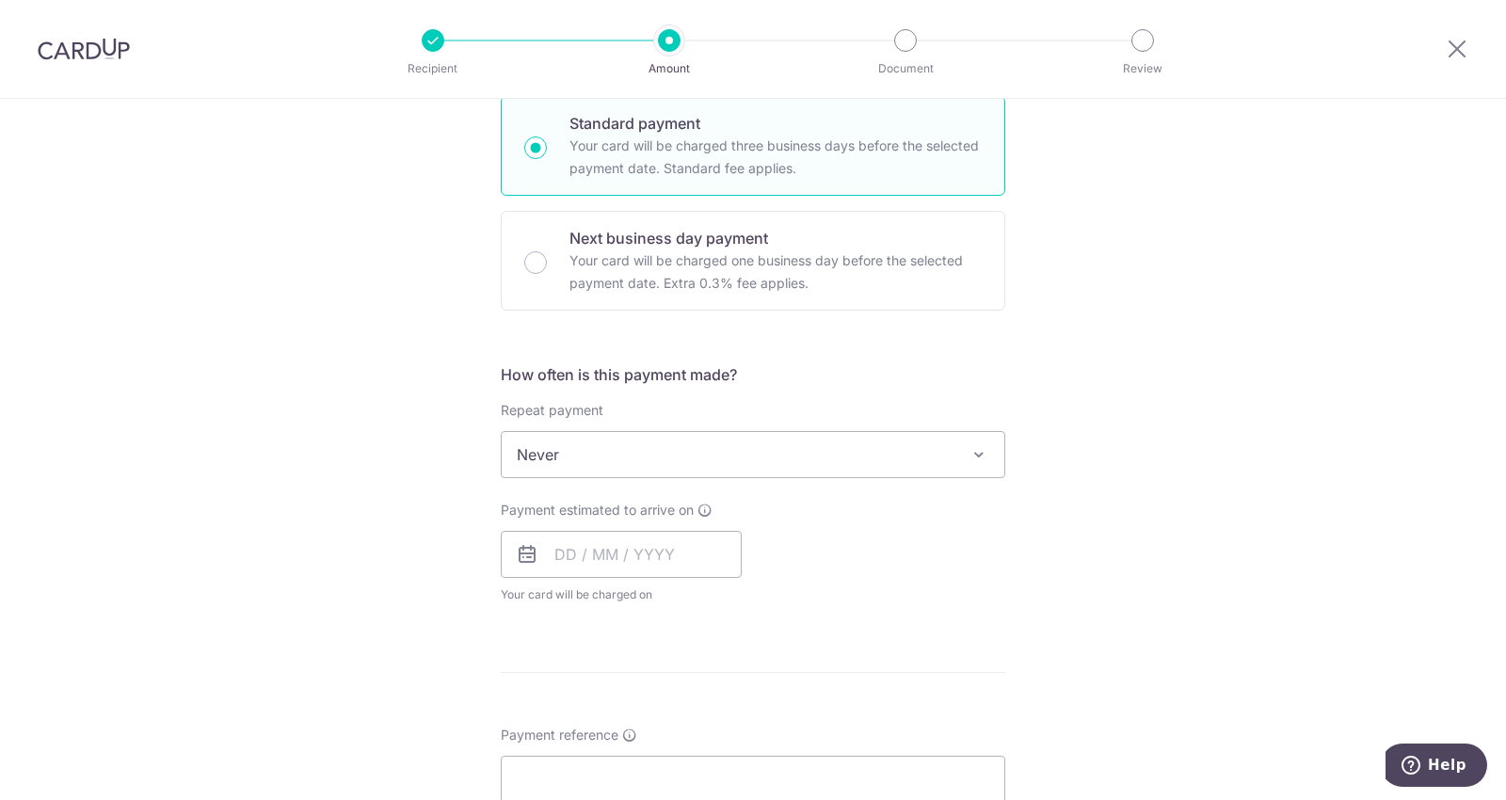
scroll to position [465, 0]
click at [612, 563] on input "text" at bounding box center [621, 553] width 241 height 47
click at [679, 712] on link "11" at bounding box center [690, 725] width 30 height 30
type input "11/09/2025"
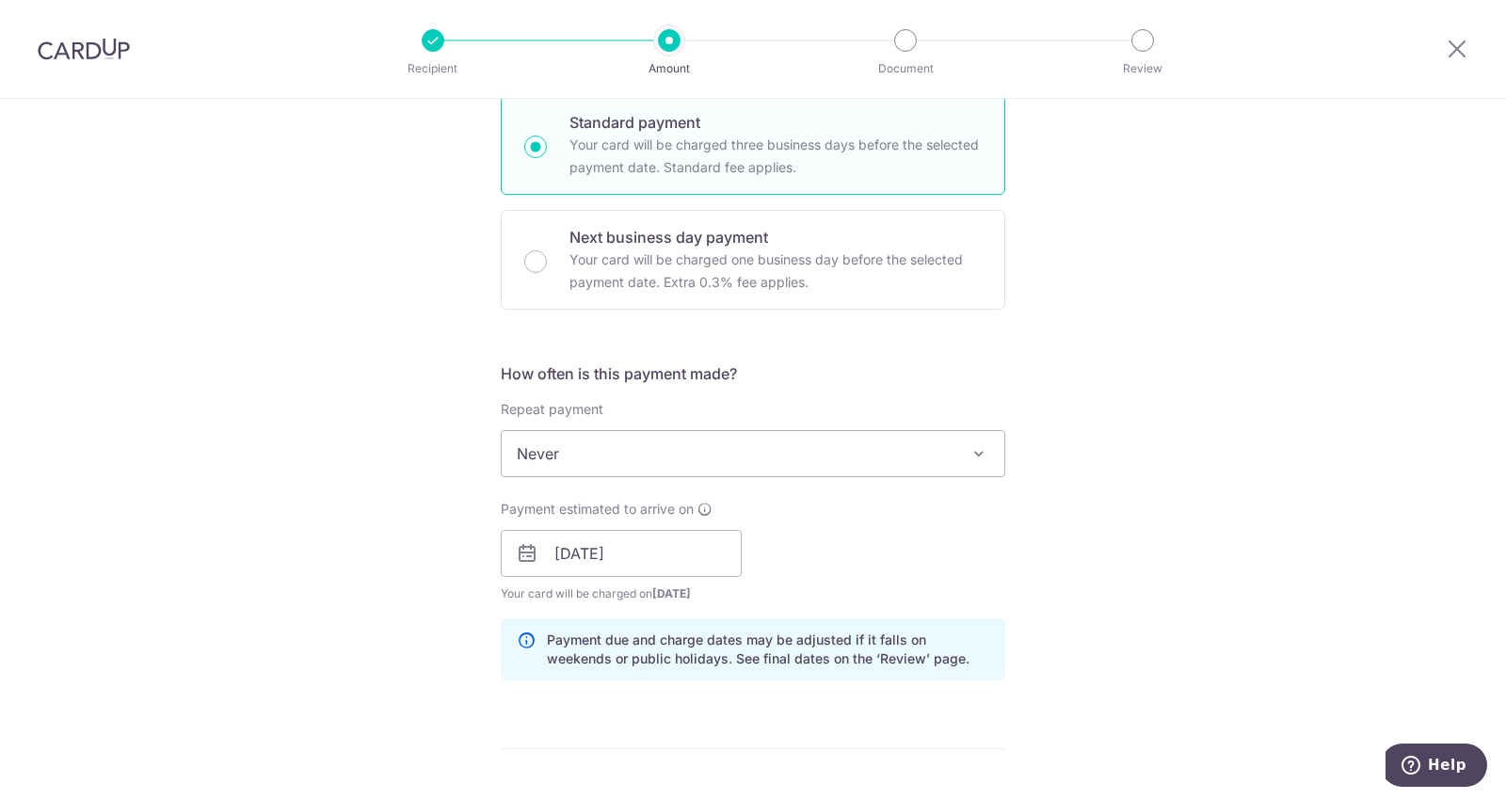
drag, startPoint x: 778, startPoint y: 668, endPoint x: 918, endPoint y: 606, distance: 152.5
click at [918, 606] on div "How often is this payment made? Repeat payment Never Every week Every month Eve…" at bounding box center [753, 528] width 504 height 333
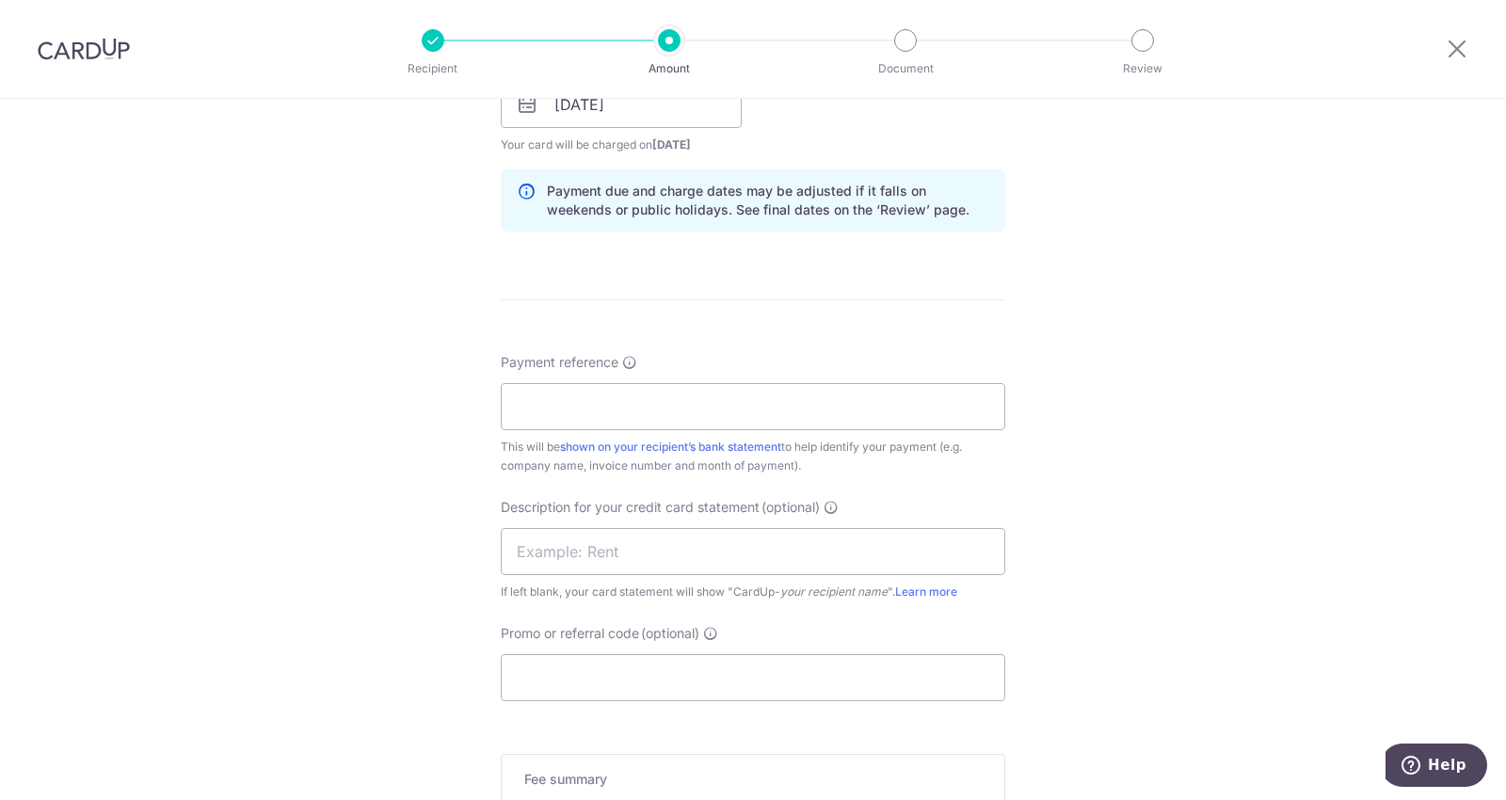
scroll to position [915, 0]
click at [570, 411] on input "Payment reference" at bounding box center [753, 405] width 504 height 47
paste input "ACU002087"
type input "ACU002087"
paste input "ACU002087"
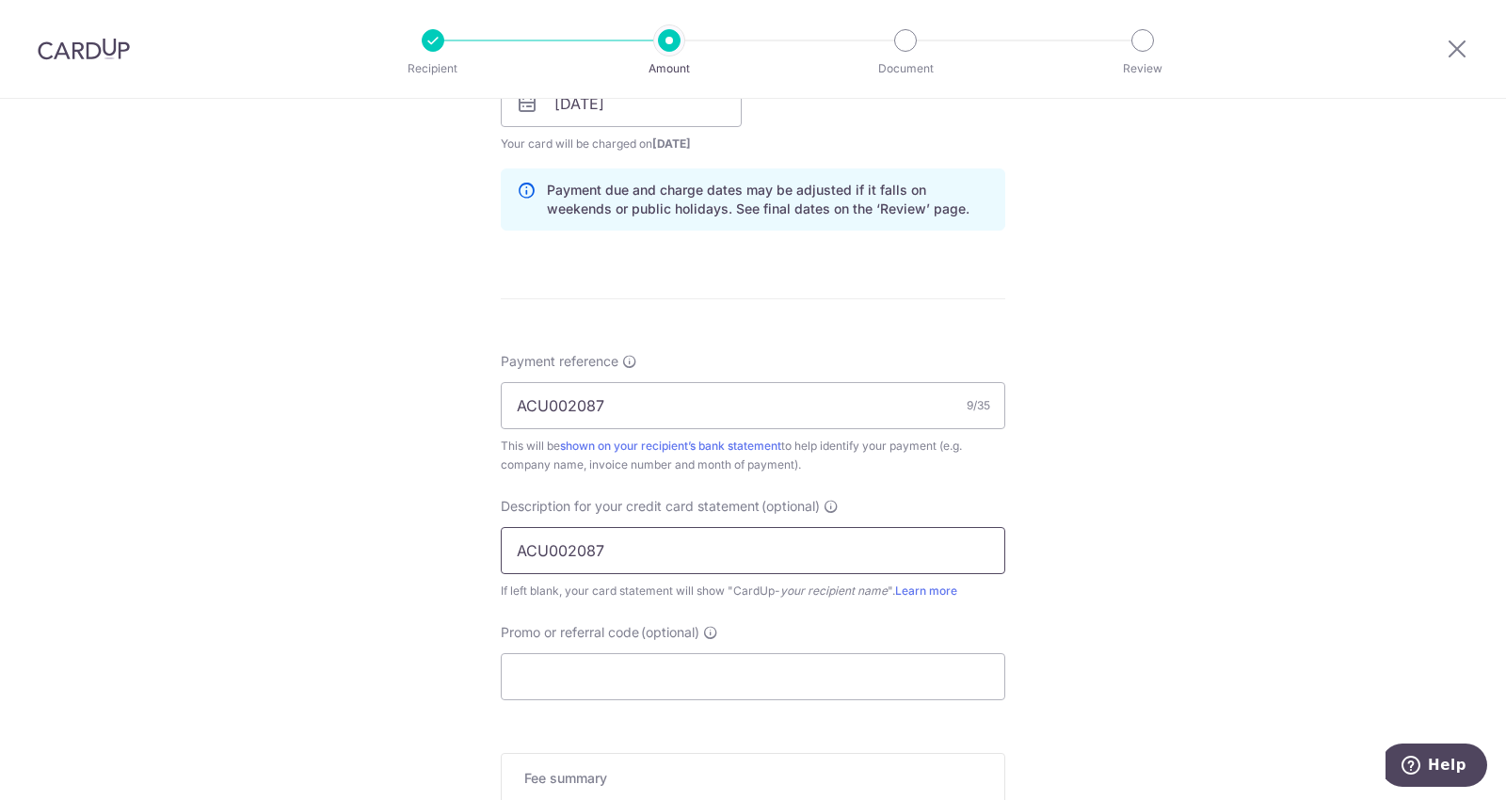
click at [571, 539] on input "ACU002087" at bounding box center [753, 550] width 504 height 47
type input "ACU002087"
click at [560, 688] on input "Promo or referral code (optional)" at bounding box center [753, 676] width 504 height 47
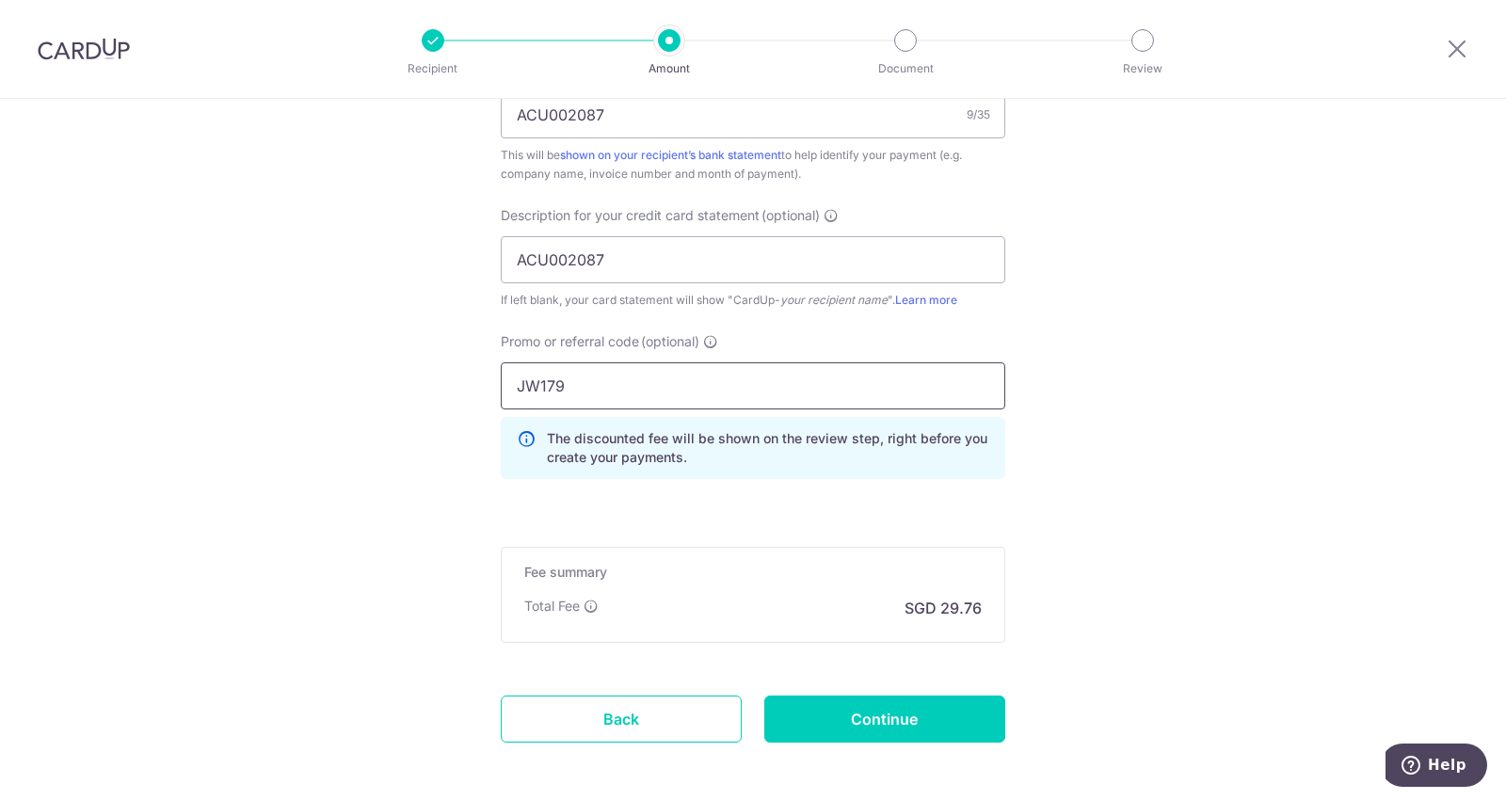
scroll to position [1209, 0]
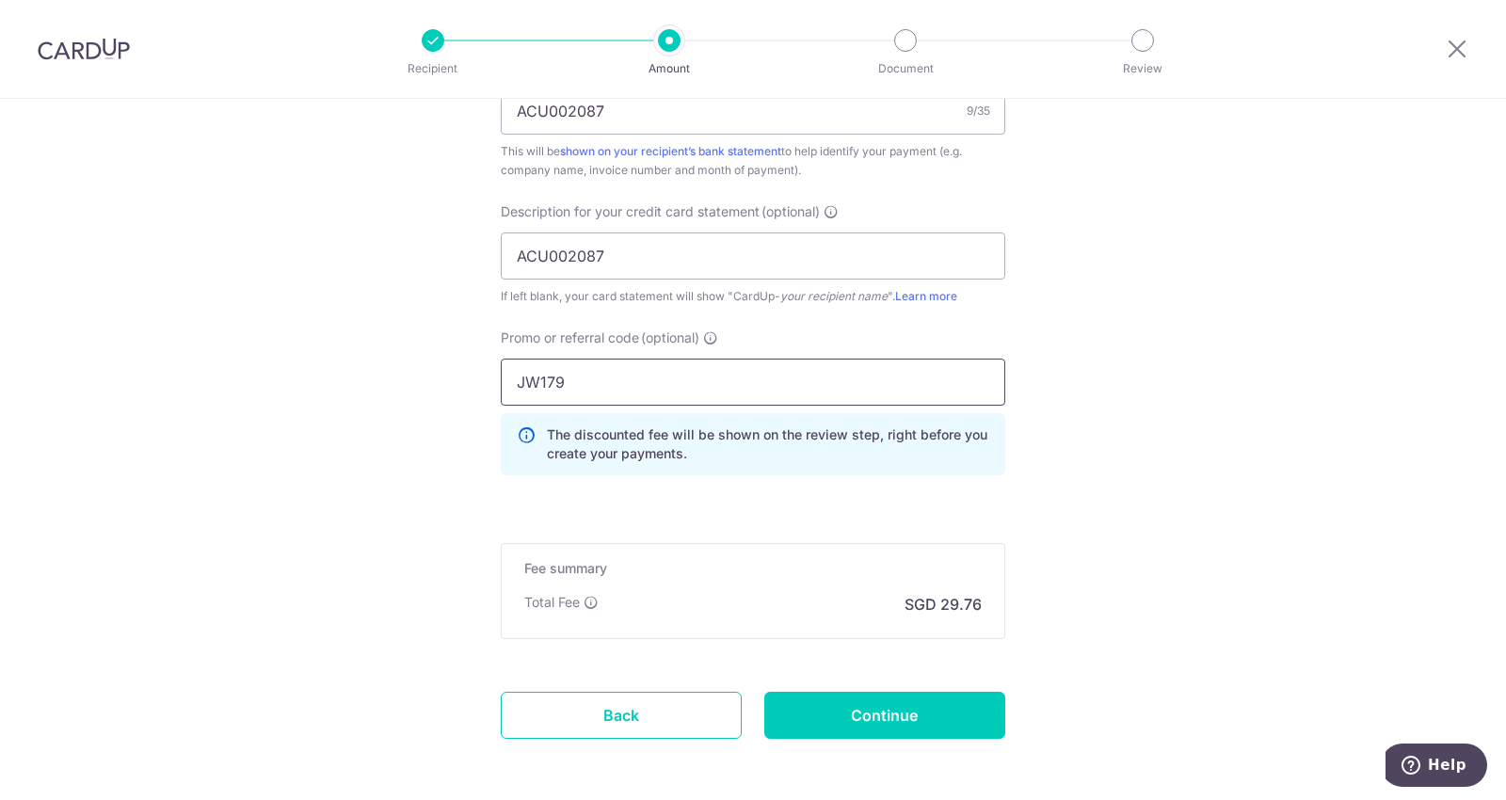
type input "JW179"
click at [916, 694] on input "Continue" at bounding box center [884, 715] width 241 height 47
type input "Create Schedule"
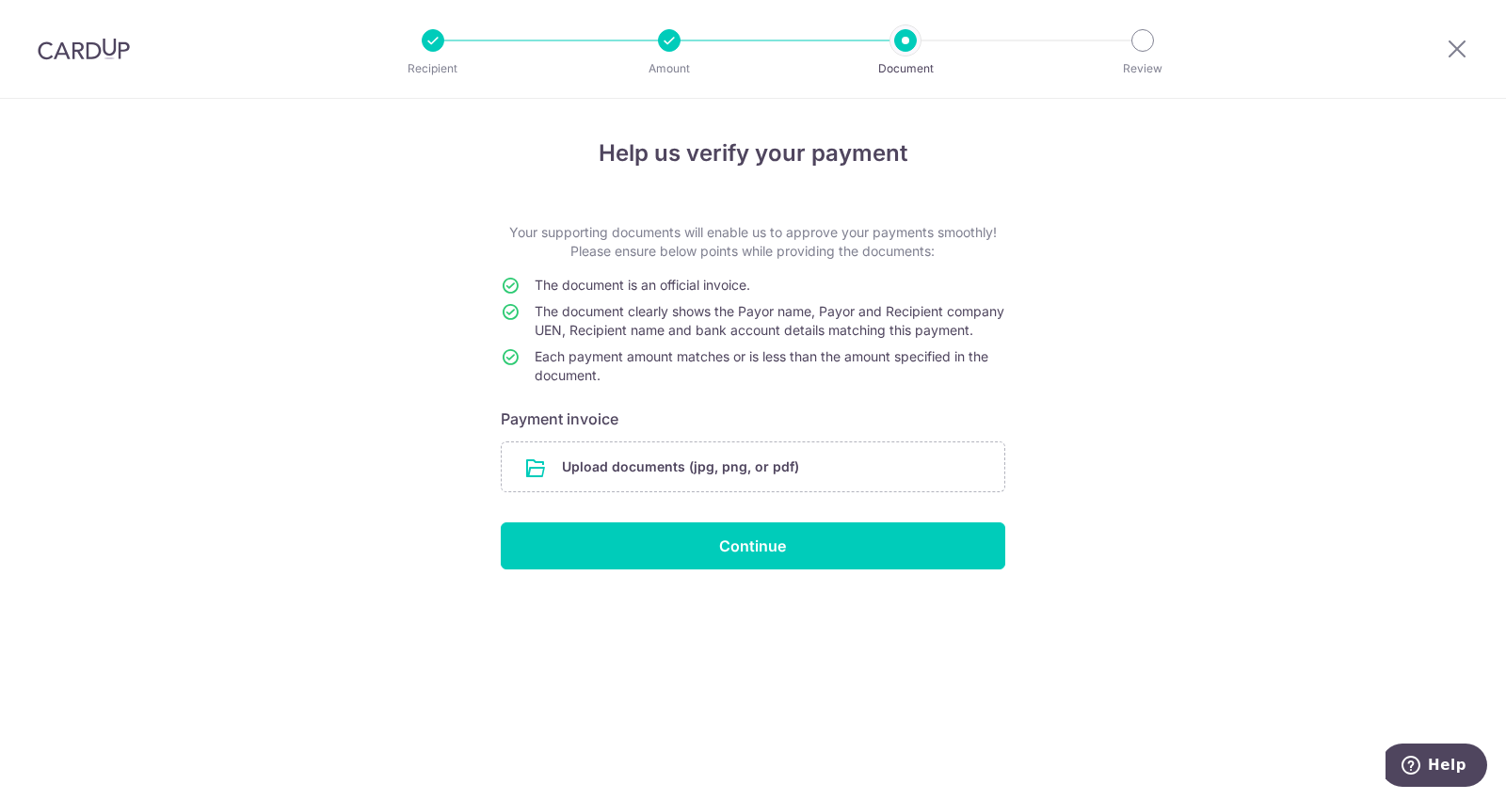
click at [680, 491] on input "file" at bounding box center [753, 466] width 503 height 49
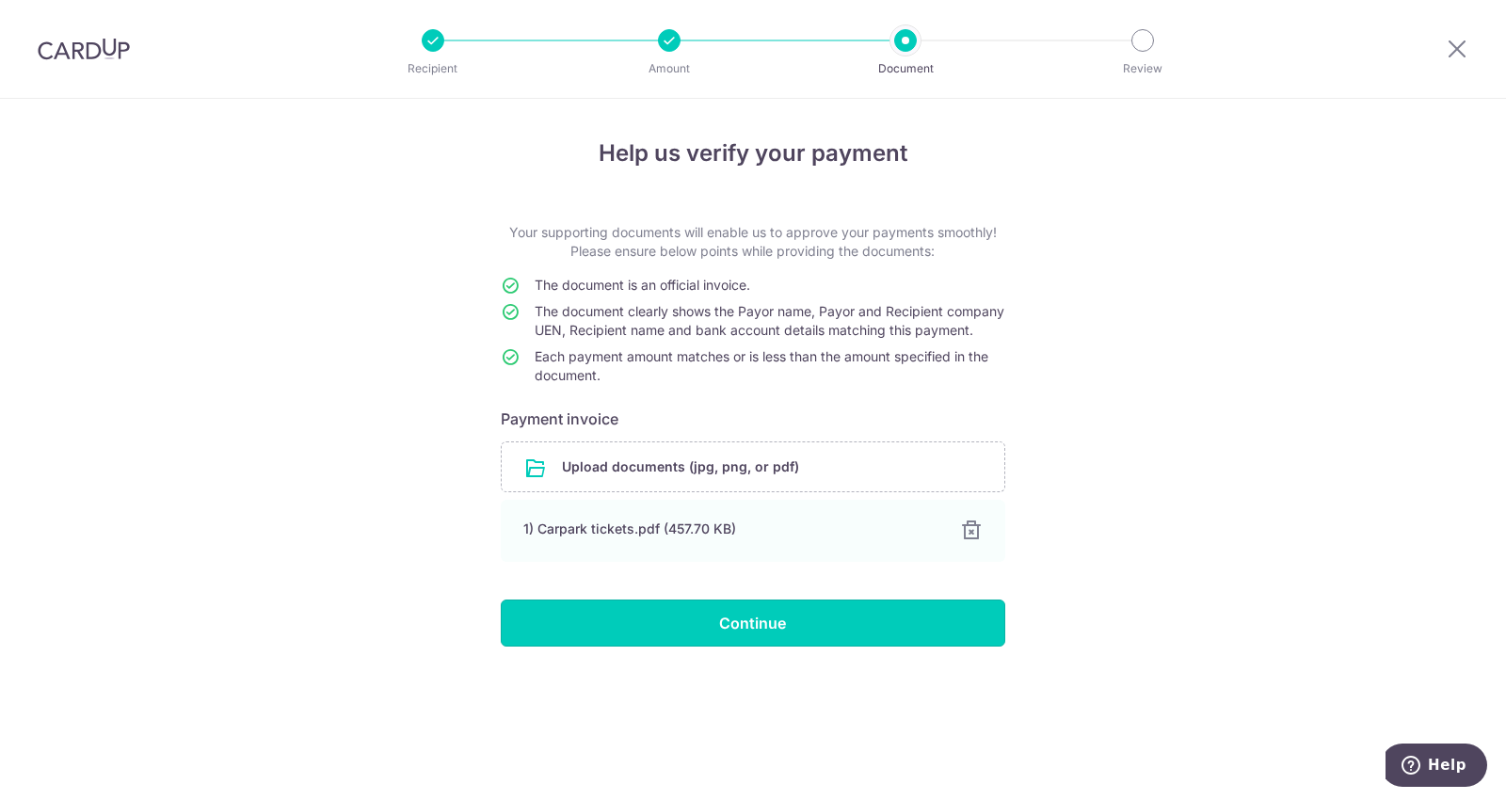
click at [751, 620] on input "Continue" at bounding box center [753, 623] width 504 height 47
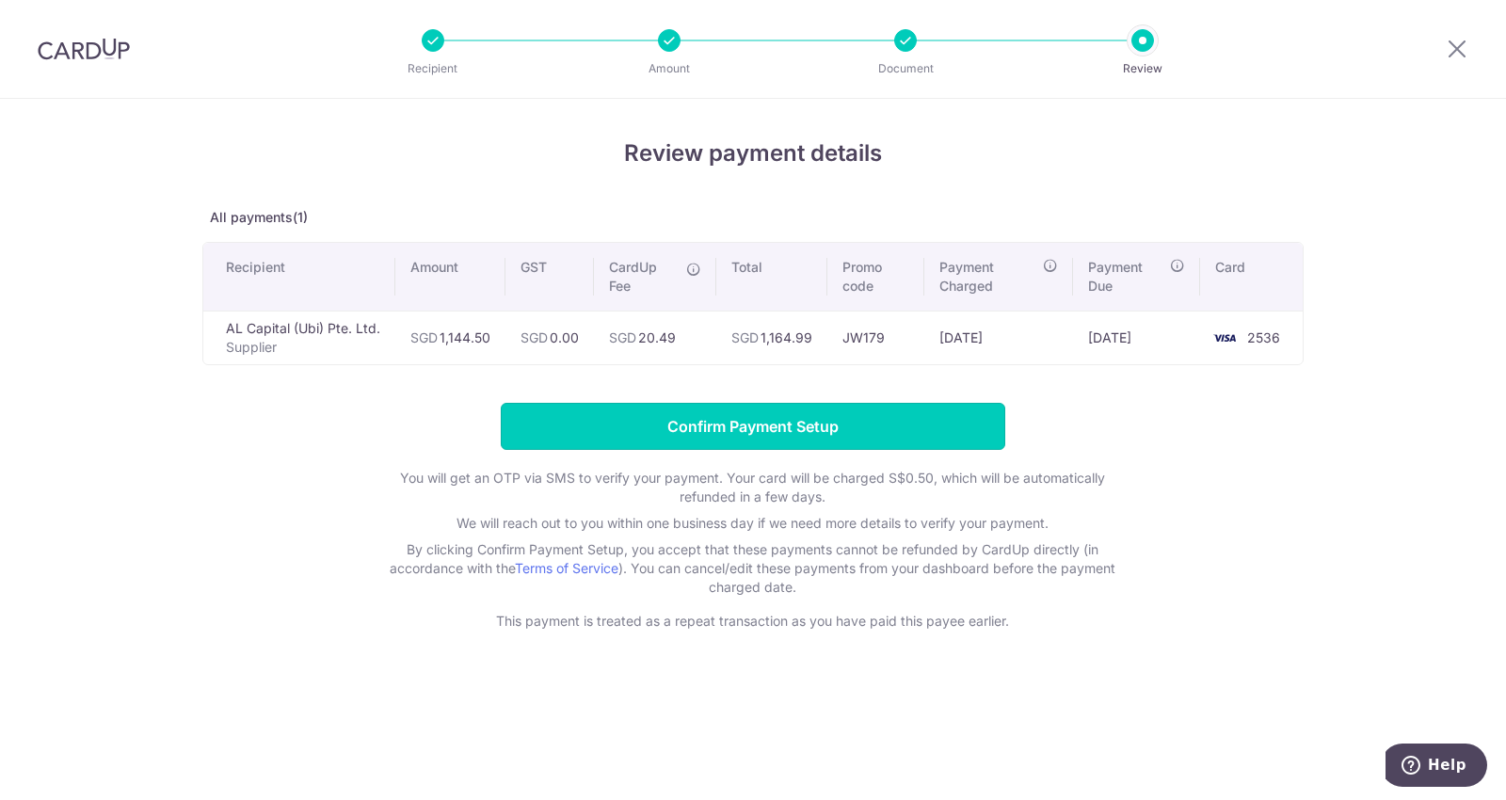
click at [713, 433] on input "Confirm Payment Setup" at bounding box center [753, 426] width 504 height 47
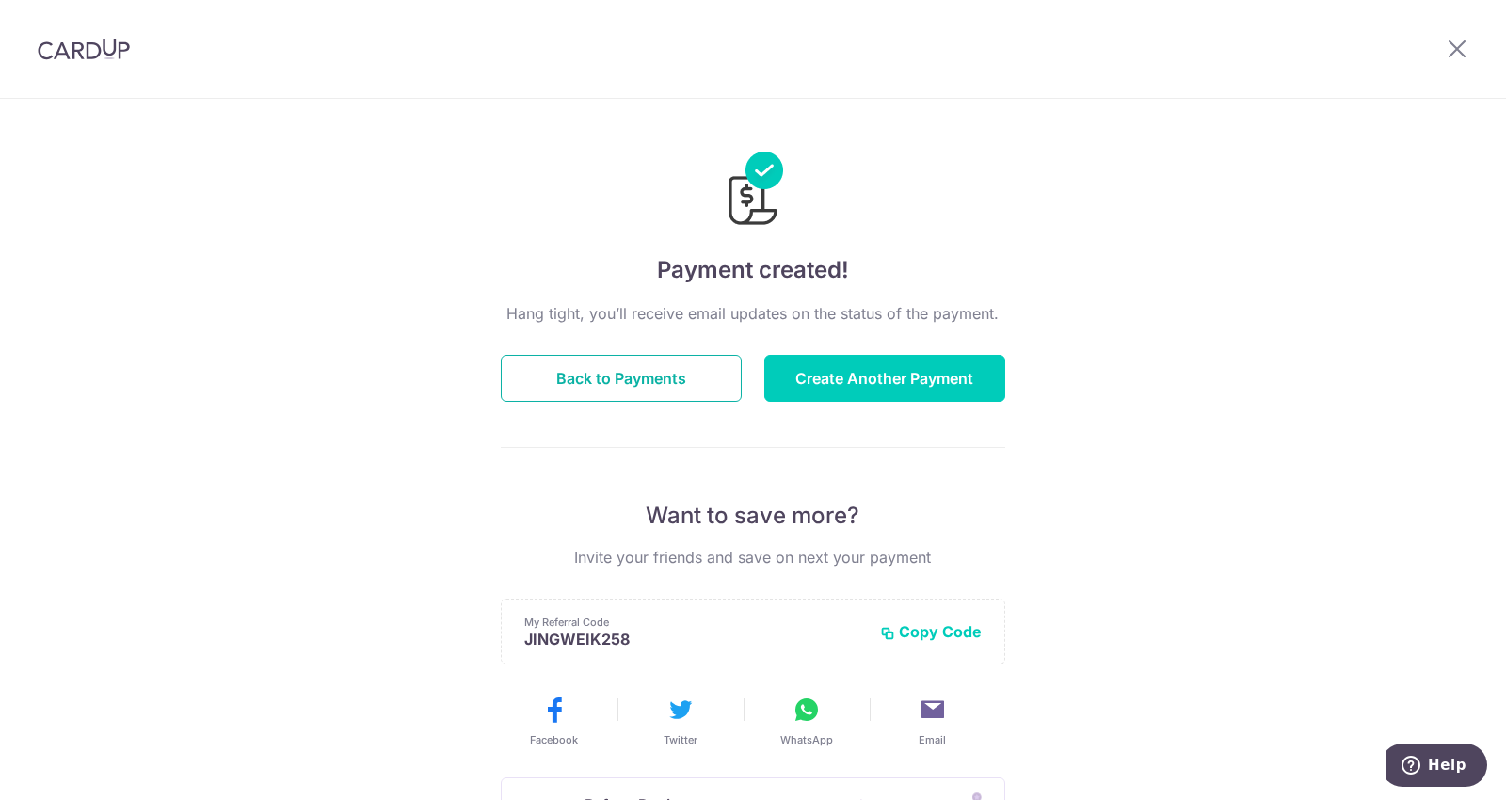
click at [657, 392] on button "Back to Payments" at bounding box center [621, 378] width 241 height 47
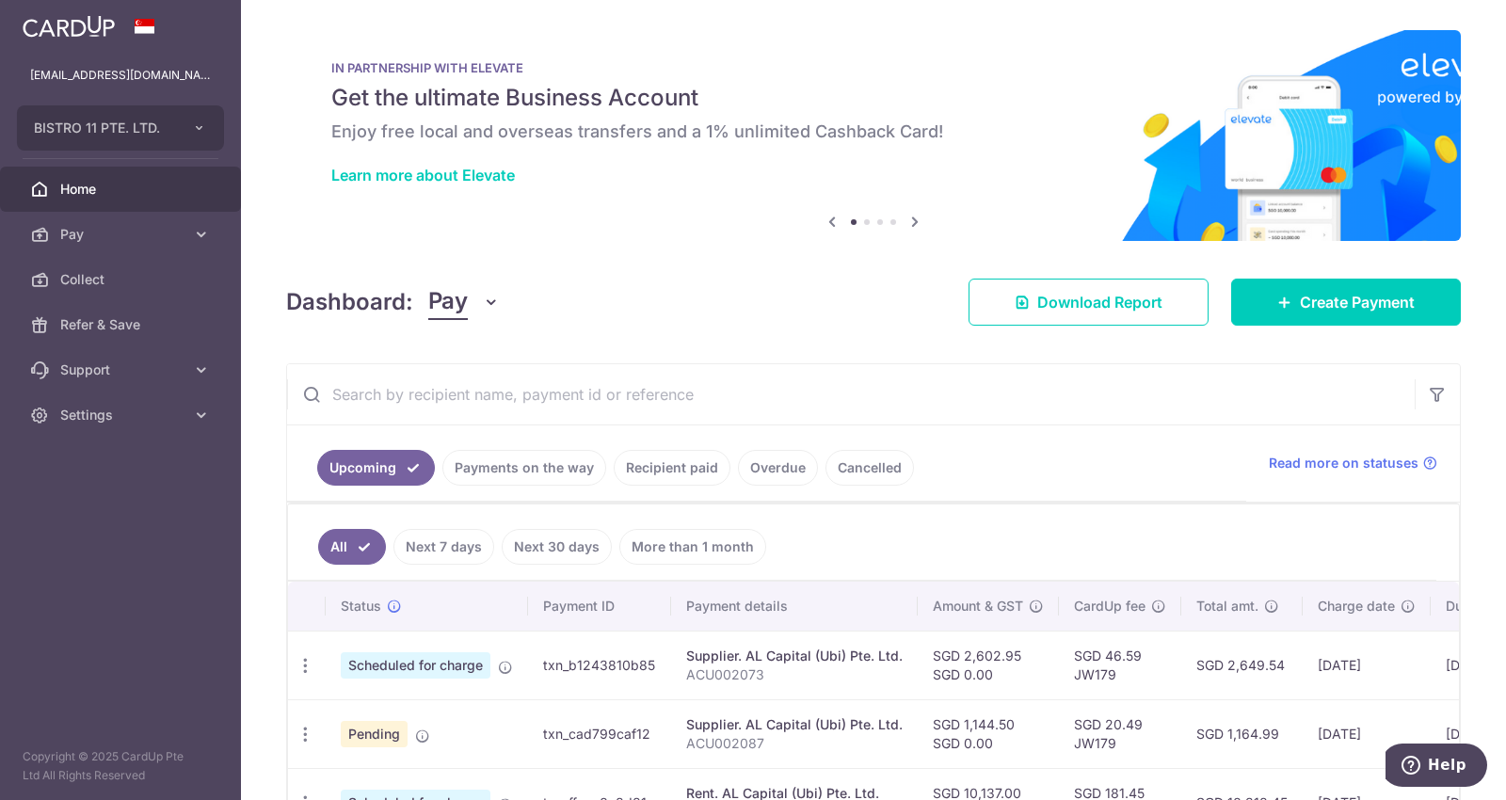
click at [104, 413] on span "Settings" at bounding box center [122, 415] width 124 height 19
click at [95, 507] on span "Logout" at bounding box center [122, 505] width 124 height 19
